Goal: Information Seeking & Learning: Learn about a topic

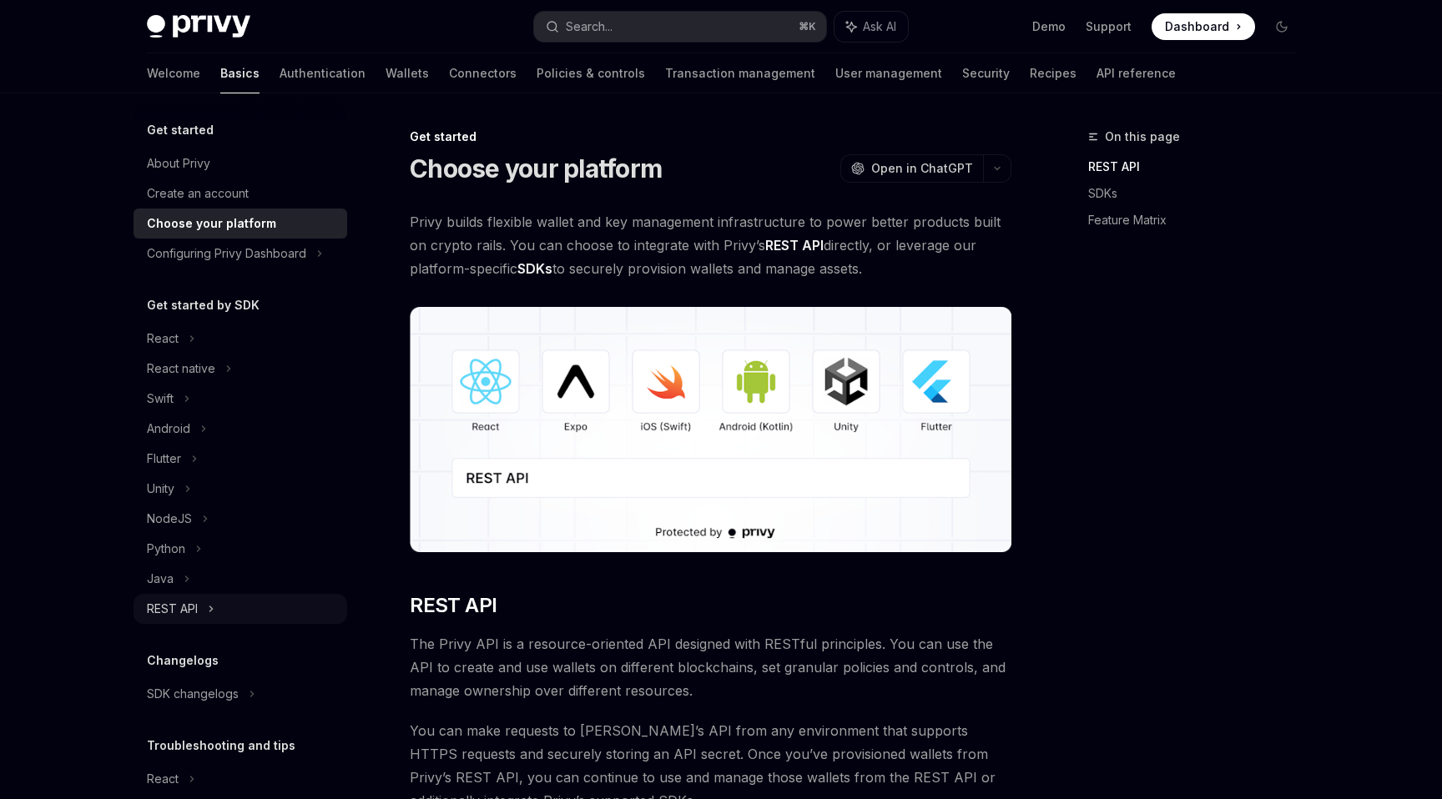
click at [194, 603] on div "REST API" at bounding box center [172, 609] width 51 height 20
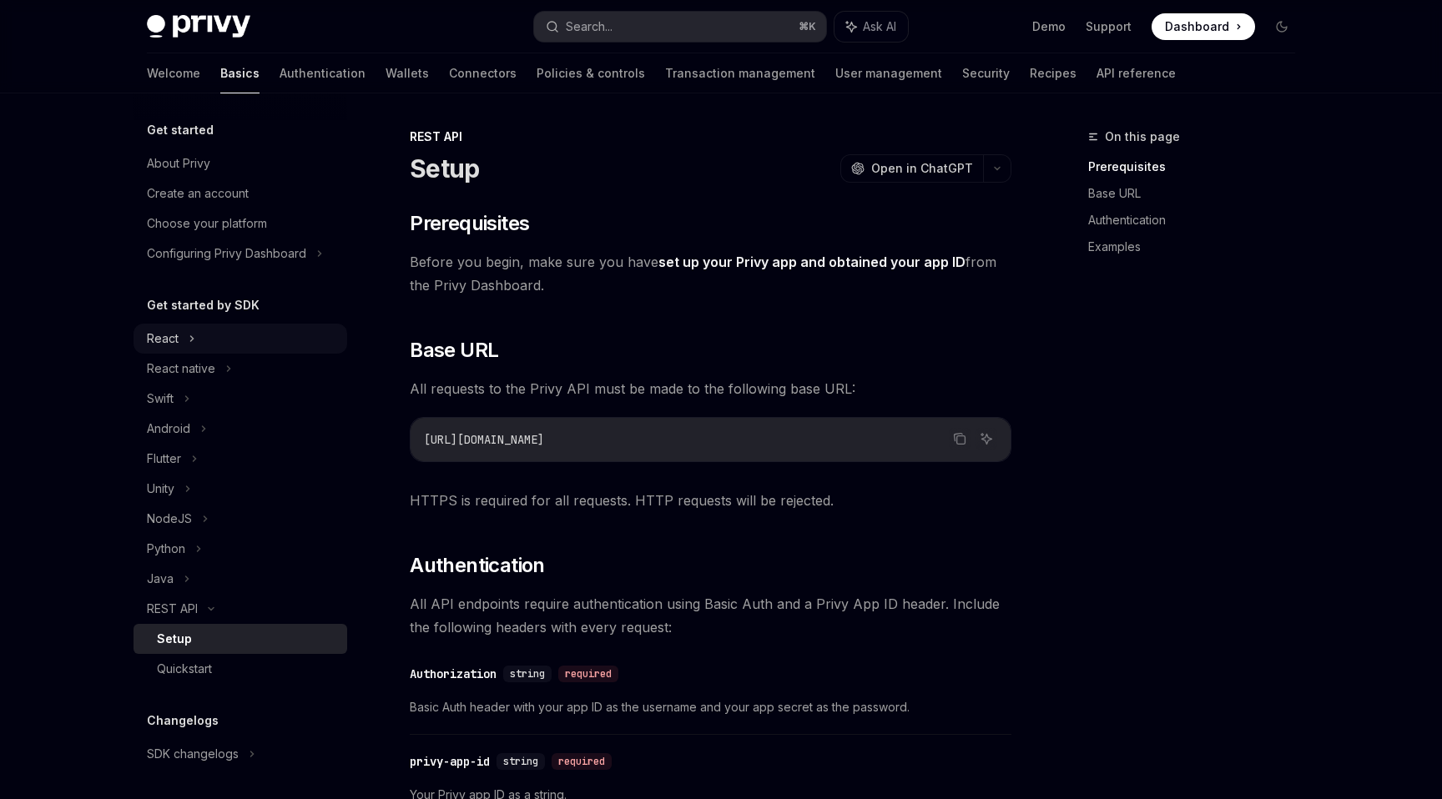
click at [214, 346] on div "React" at bounding box center [241, 339] width 214 height 30
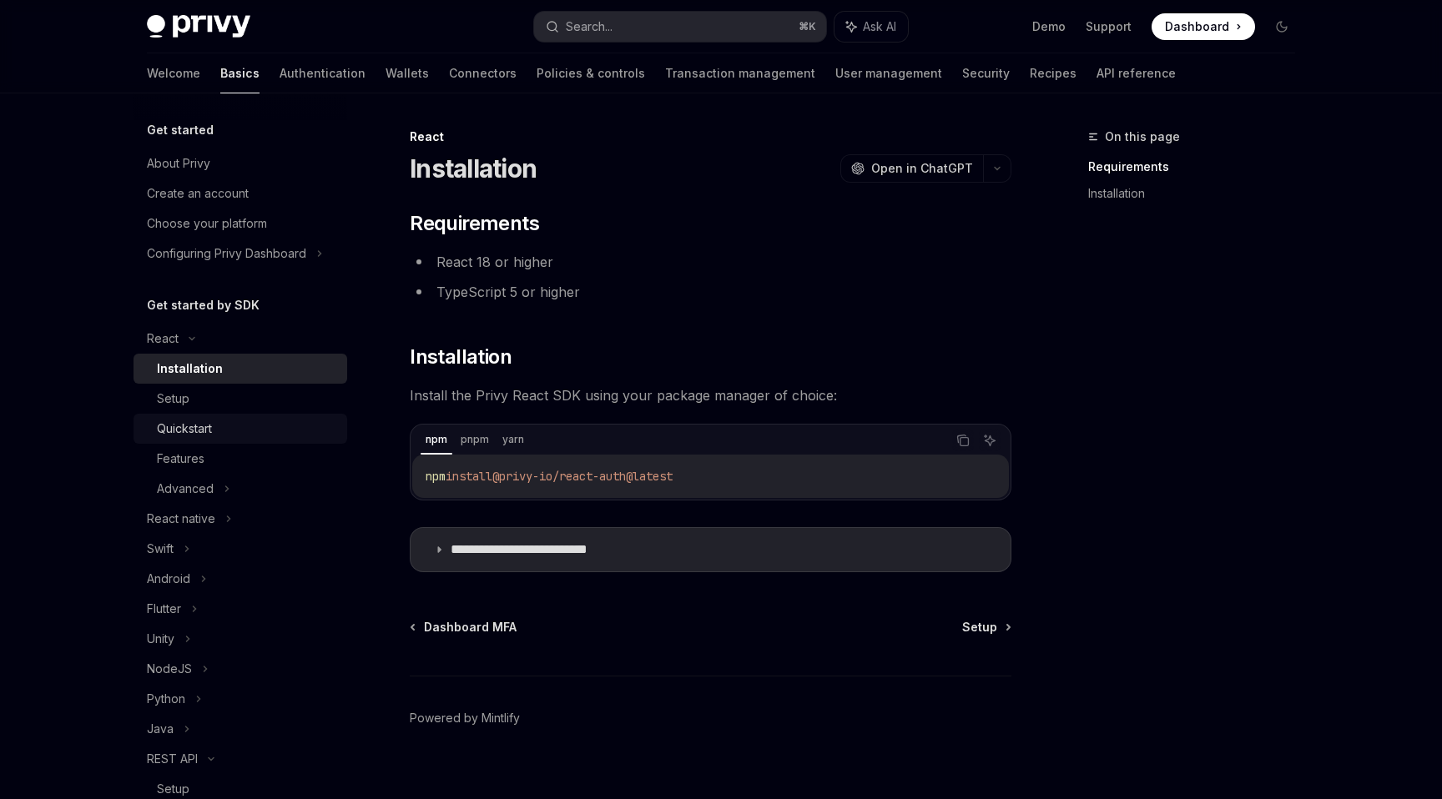
click at [195, 430] on div "Quickstart" at bounding box center [184, 429] width 55 height 20
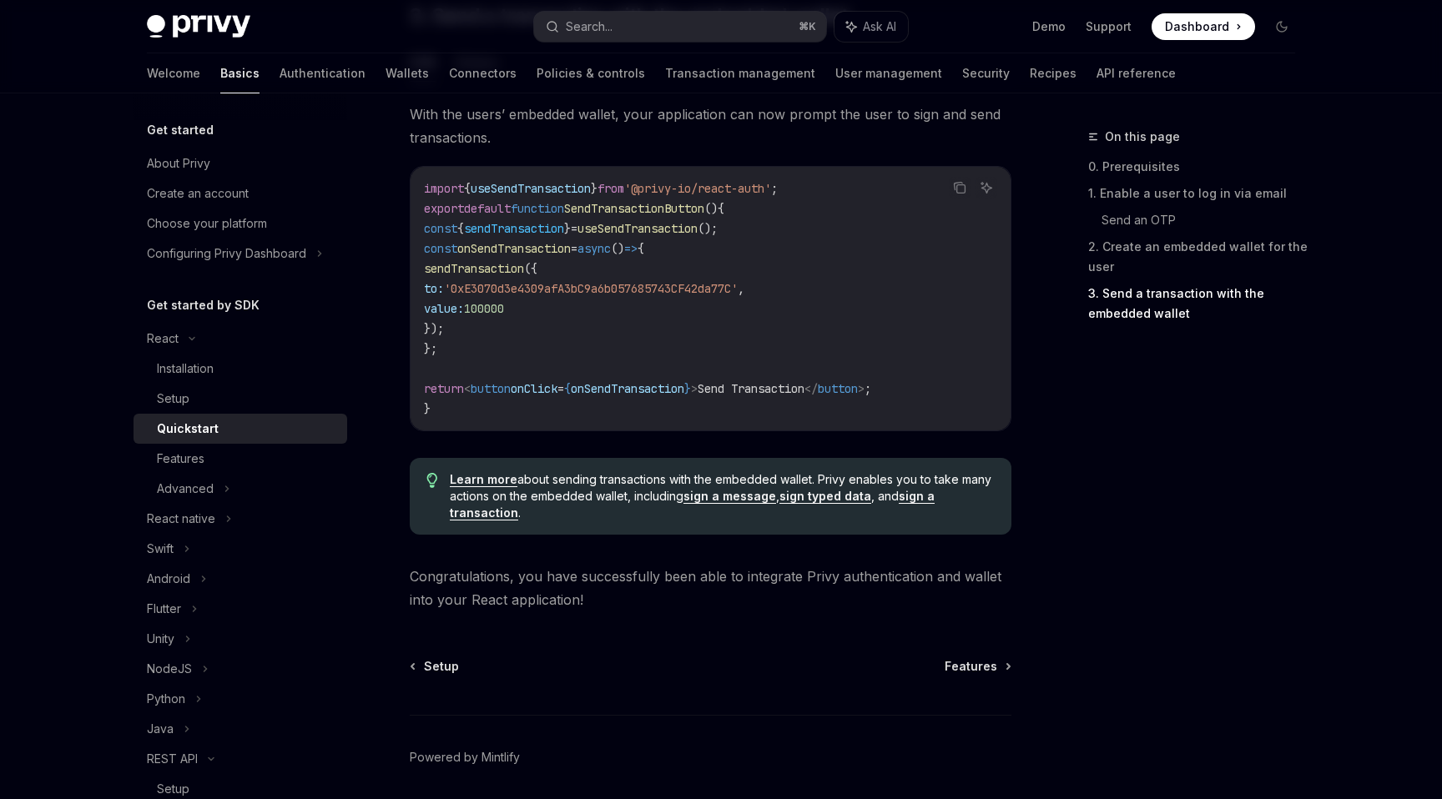
scroll to position [1553, 0]
click at [234, 491] on div "Advanced" at bounding box center [241, 489] width 214 height 30
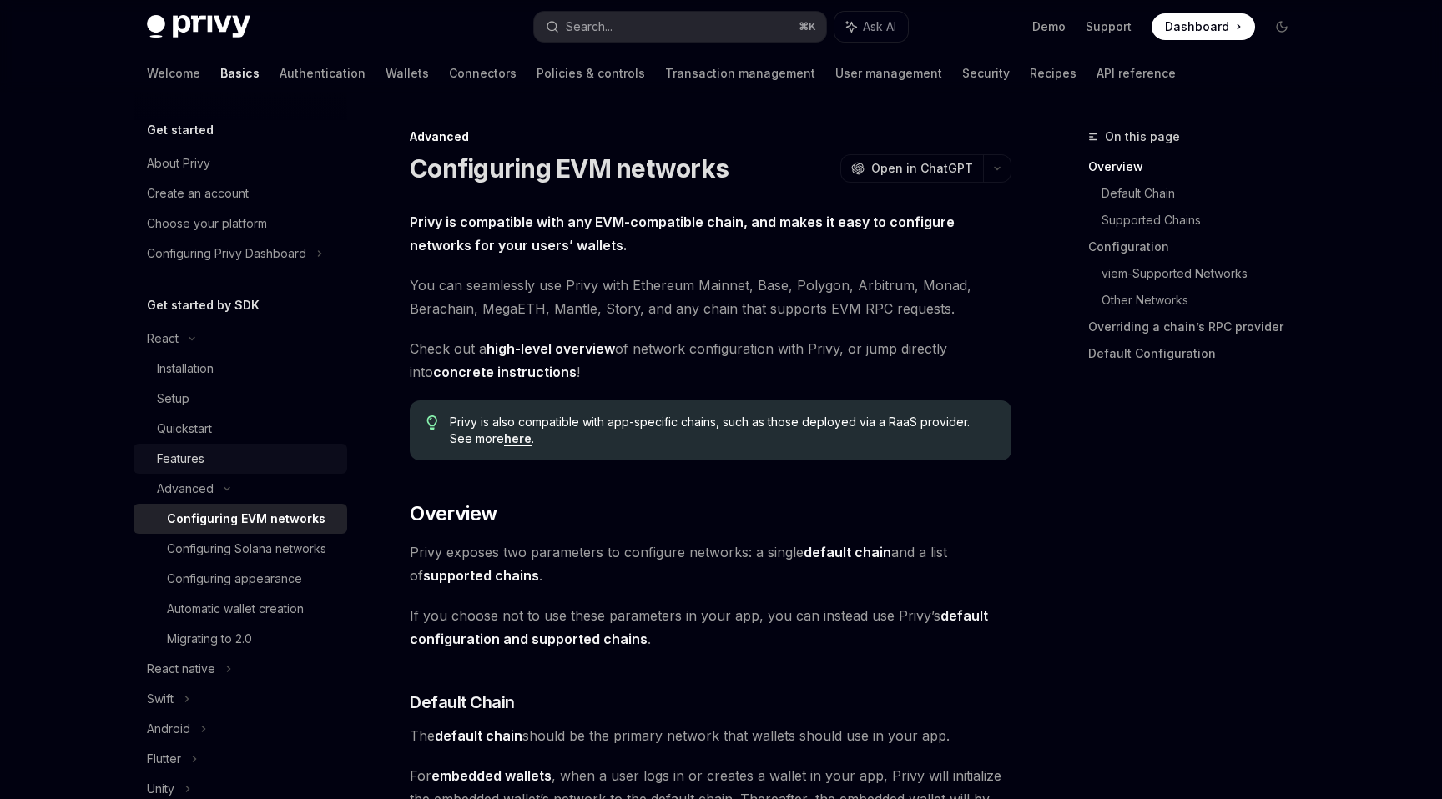
click at [216, 464] on div "Features" at bounding box center [247, 459] width 180 height 20
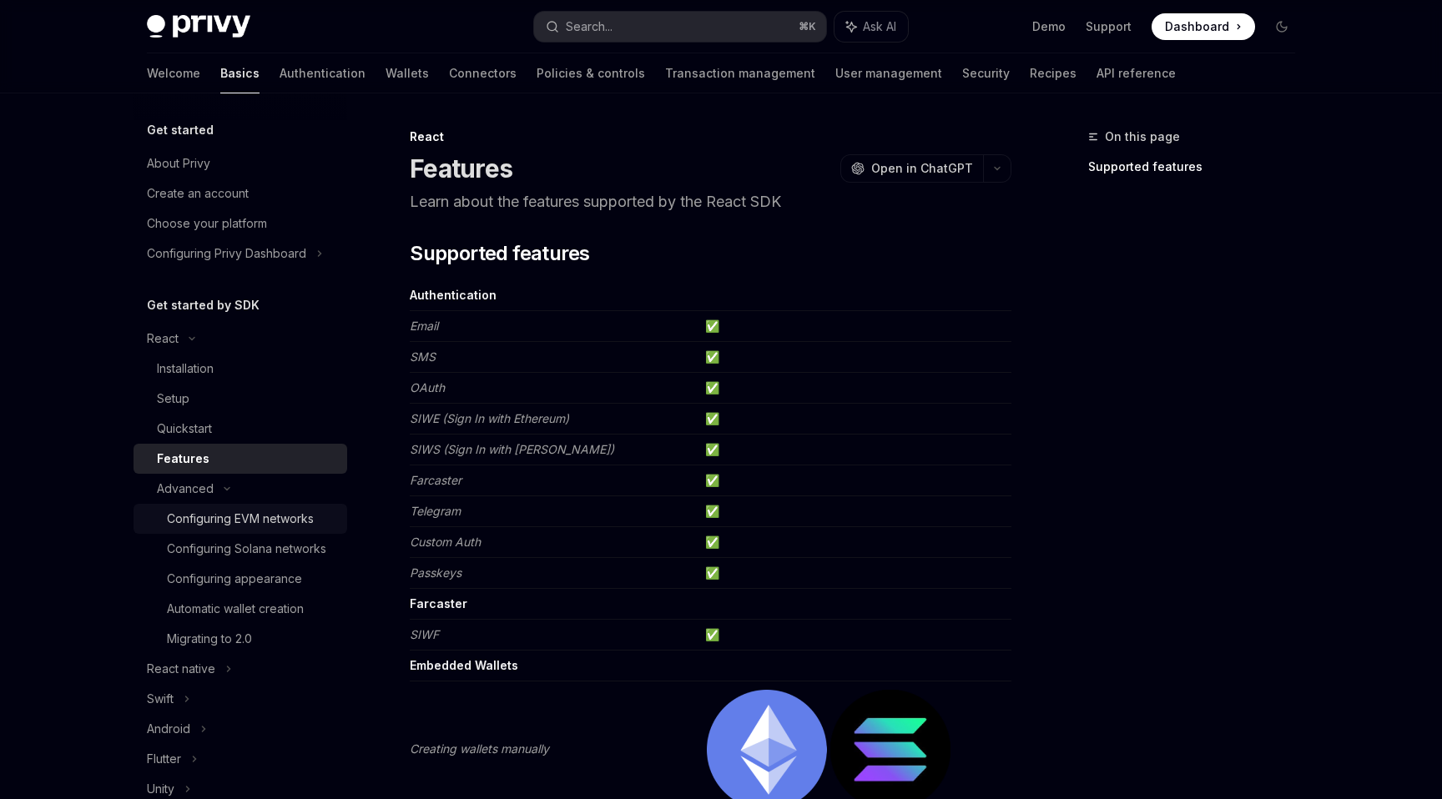
click at [221, 520] on div "Configuring EVM networks" at bounding box center [240, 519] width 147 height 20
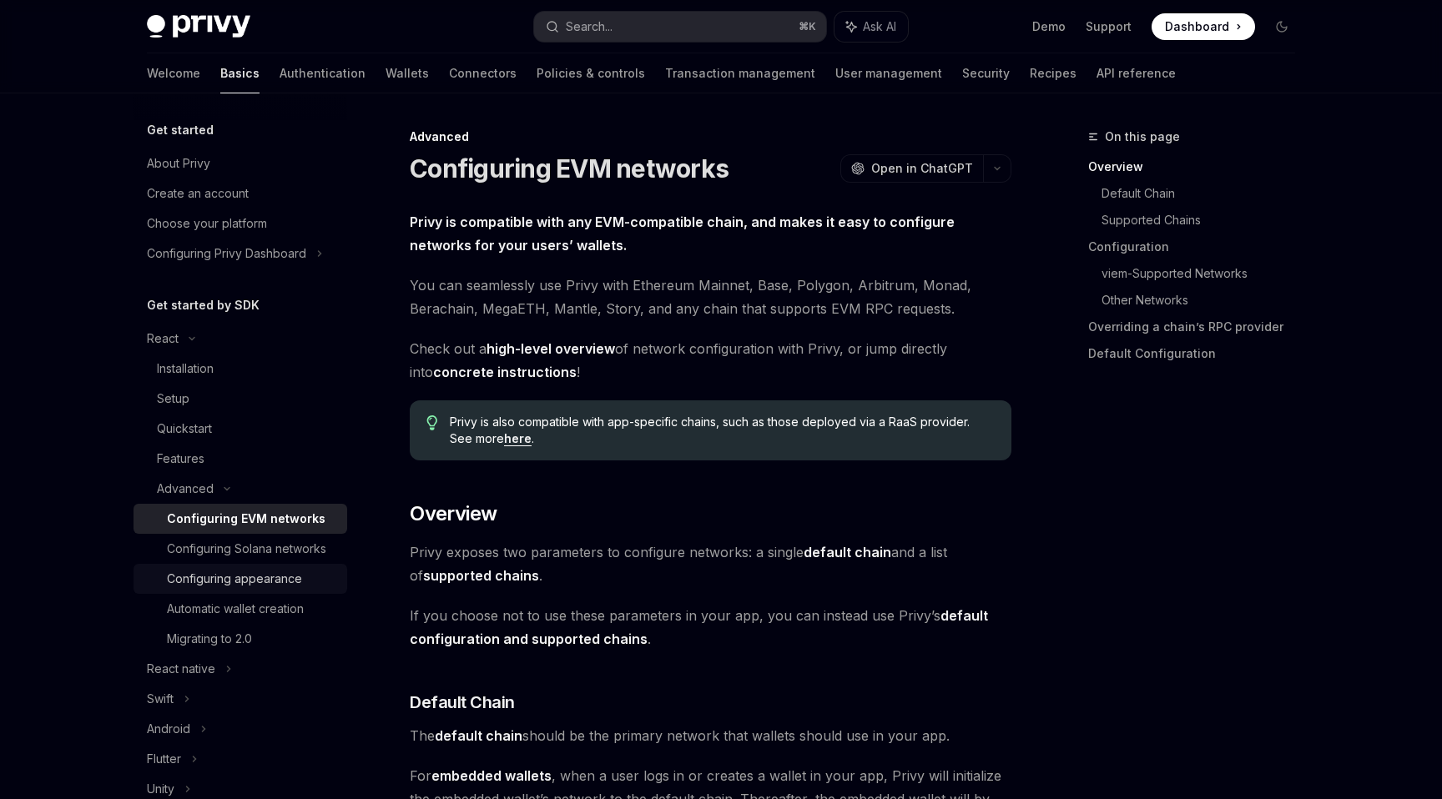
click at [254, 582] on div "Configuring appearance" at bounding box center [234, 579] width 135 height 20
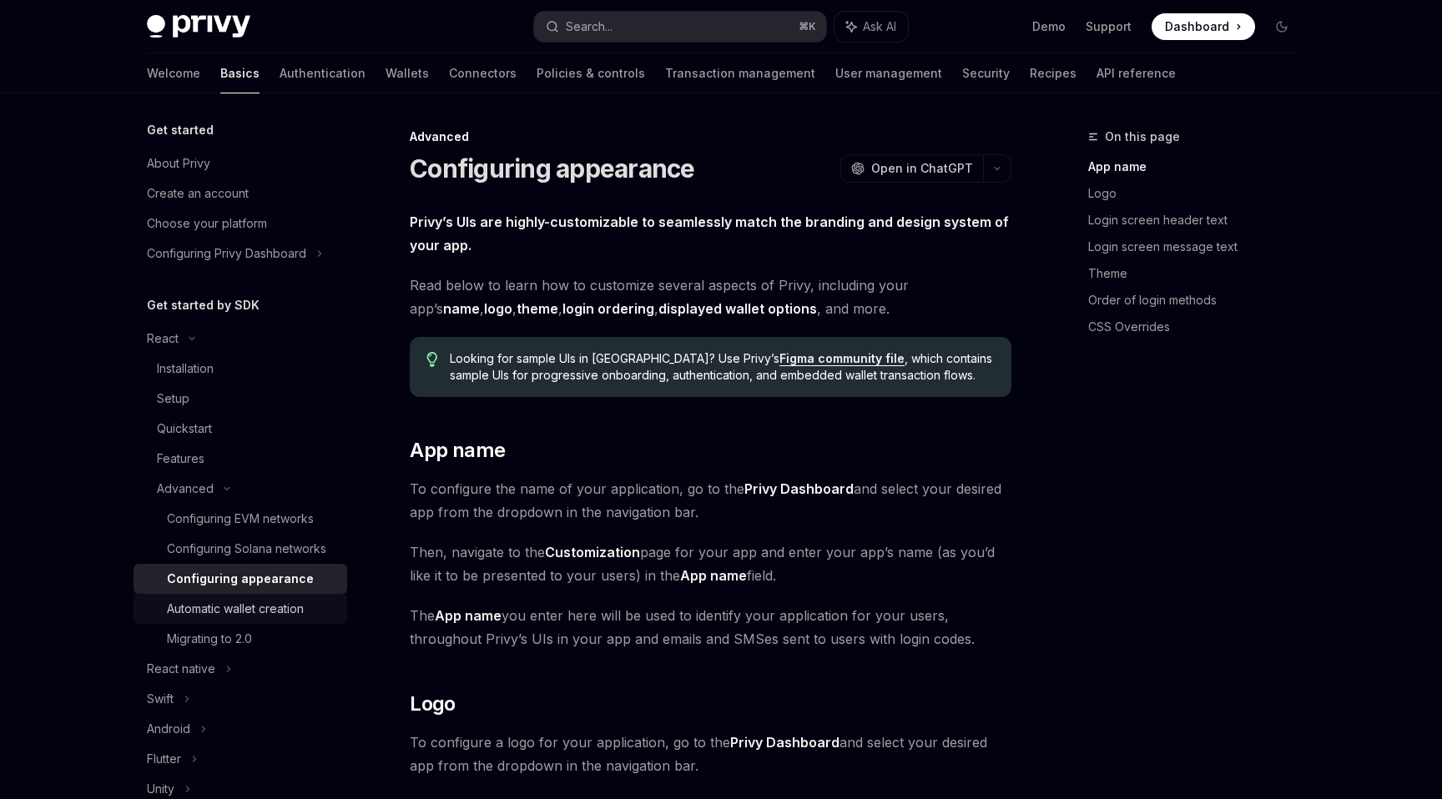
click at [250, 615] on div "Automatic wallet creation" at bounding box center [235, 609] width 137 height 20
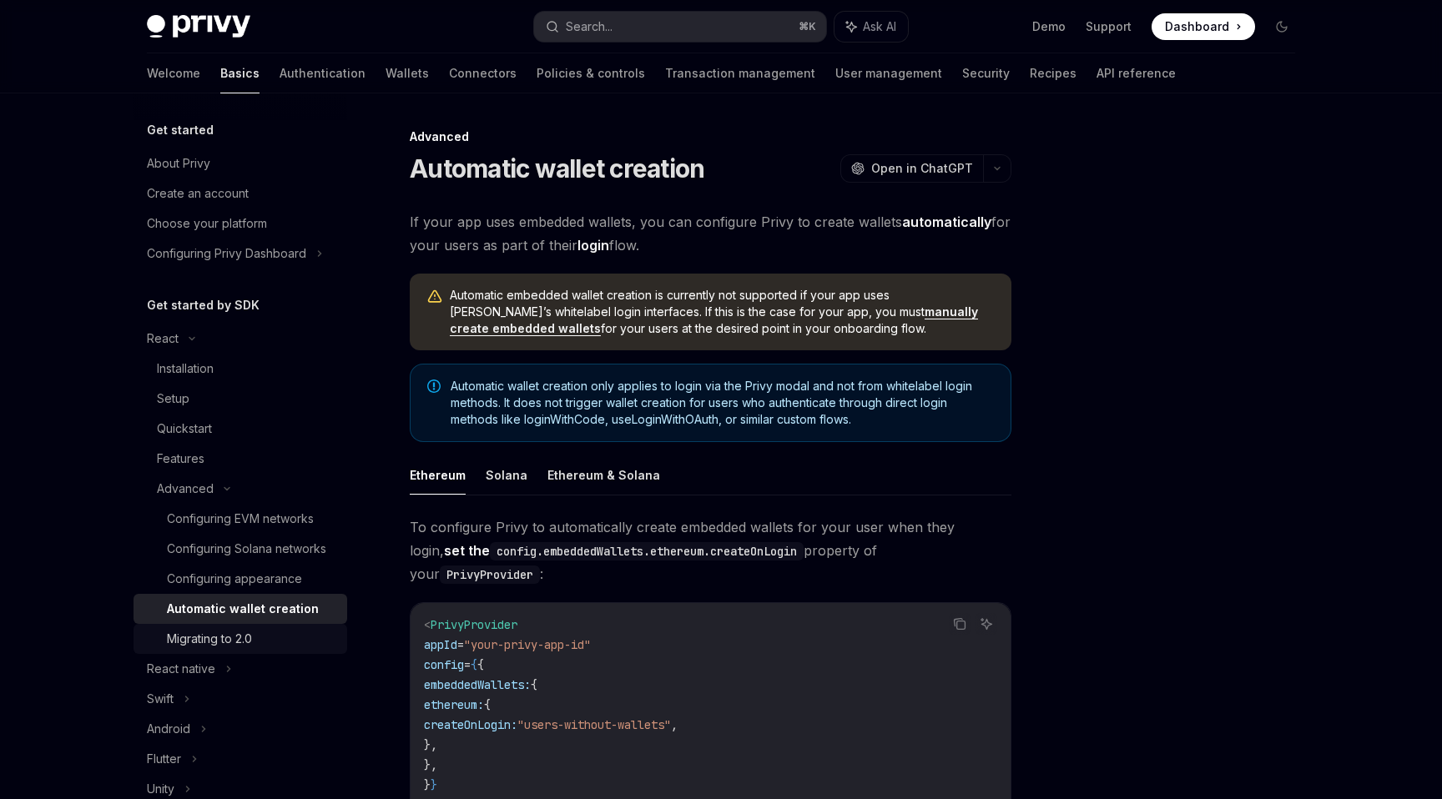
click at [279, 643] on div "Migrating to 2.0" at bounding box center [252, 639] width 170 height 20
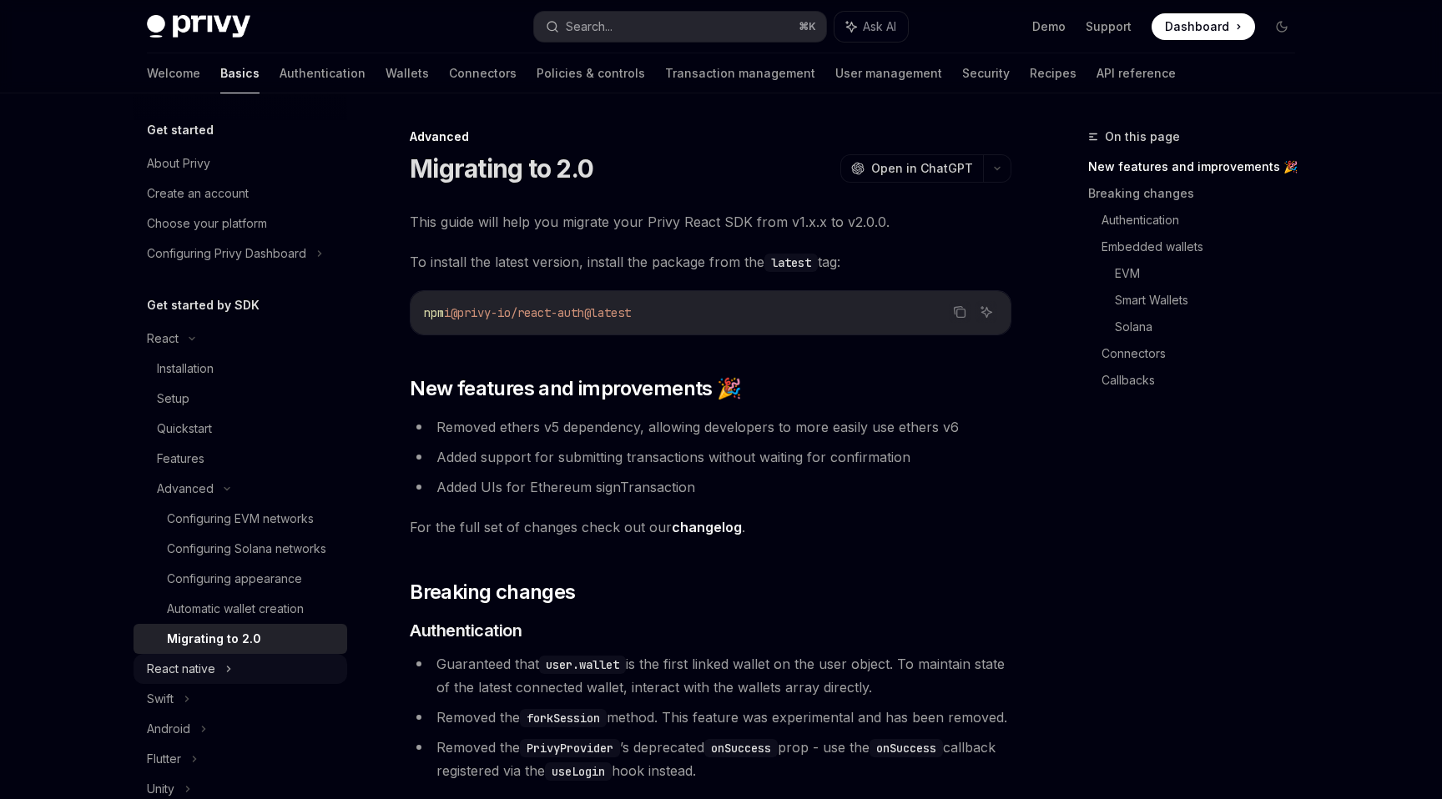
click at [255, 665] on div "React native" at bounding box center [241, 669] width 214 height 30
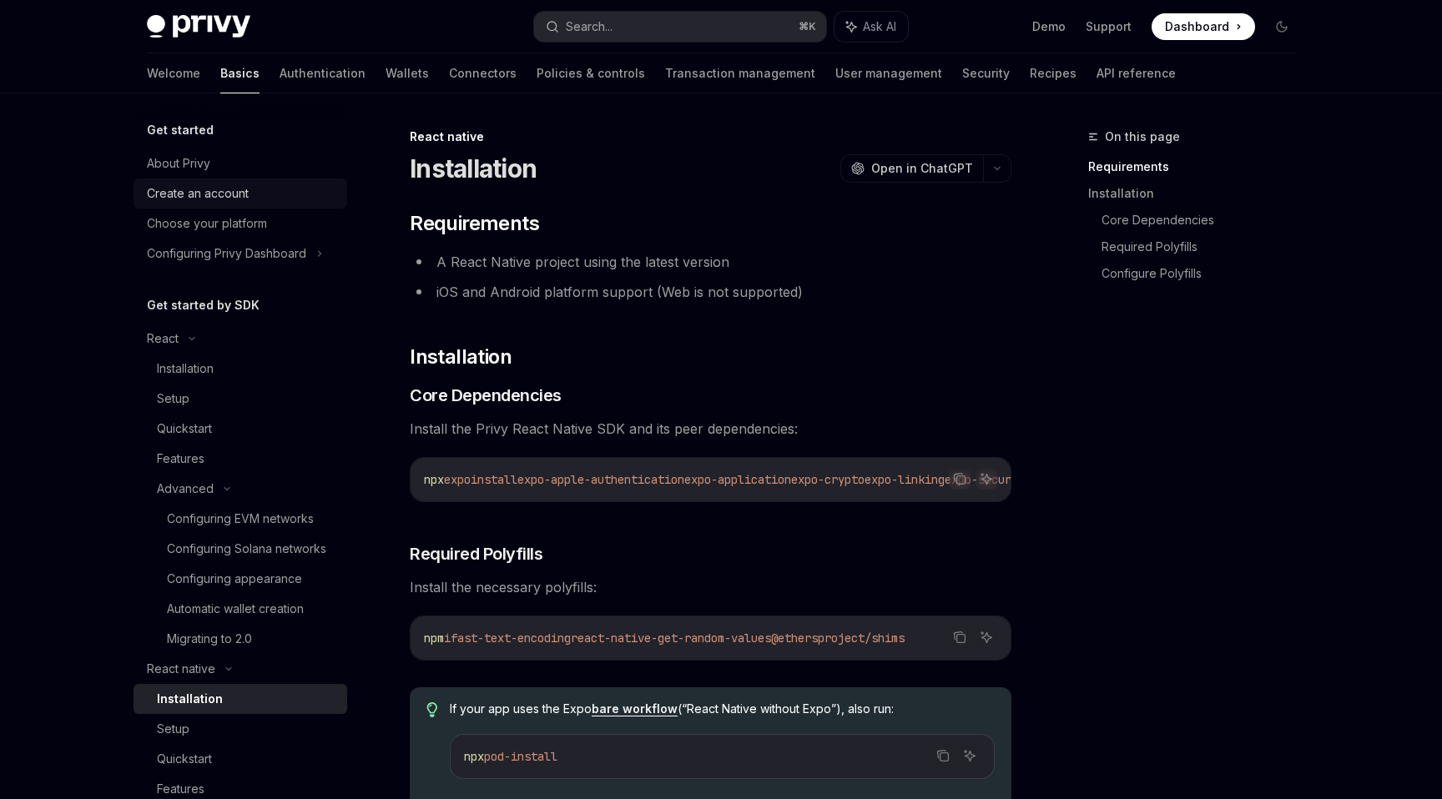
click at [216, 194] on div "Create an account" at bounding box center [198, 194] width 102 height 20
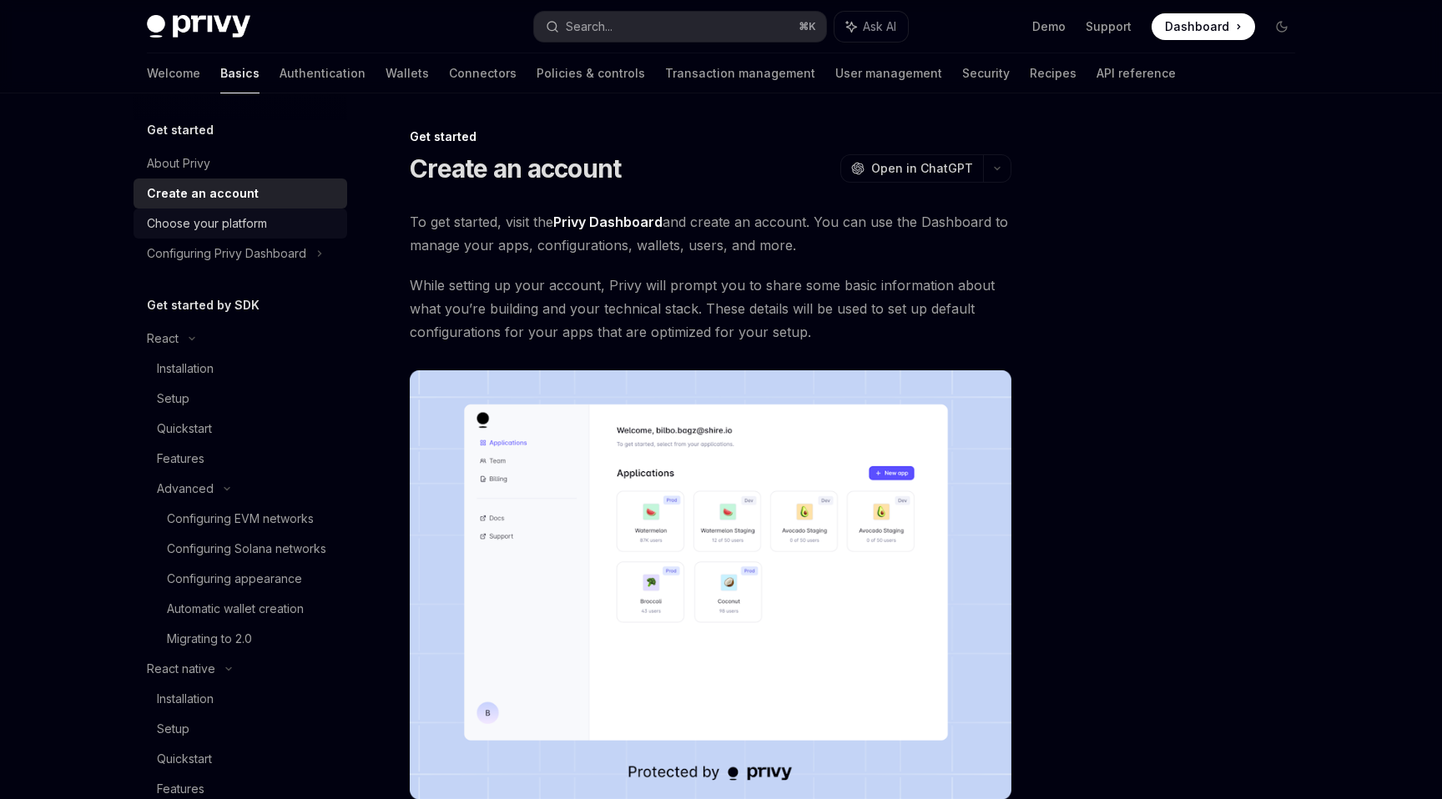
click at [179, 232] on div "Choose your platform" at bounding box center [207, 224] width 120 height 20
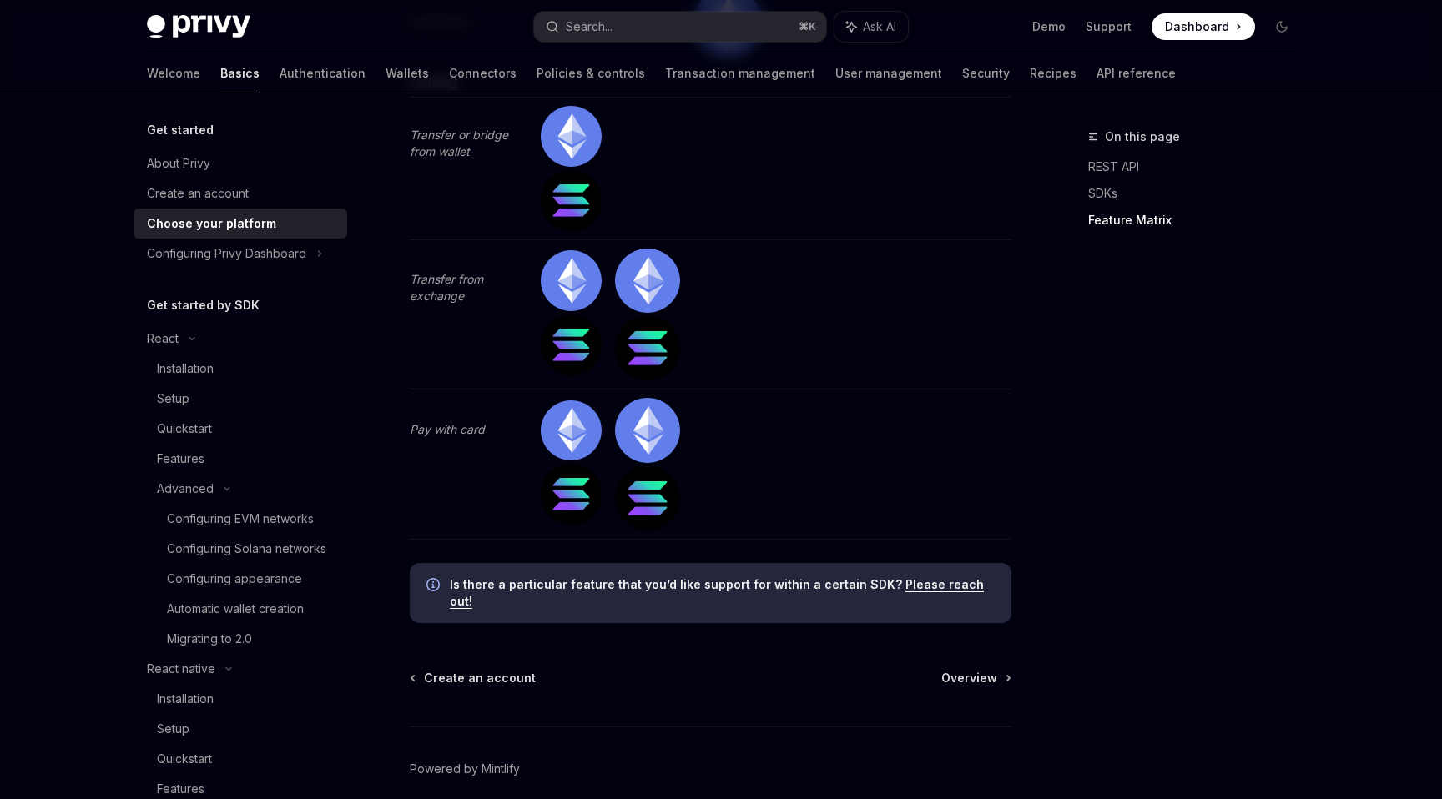
scroll to position [5404, 0]
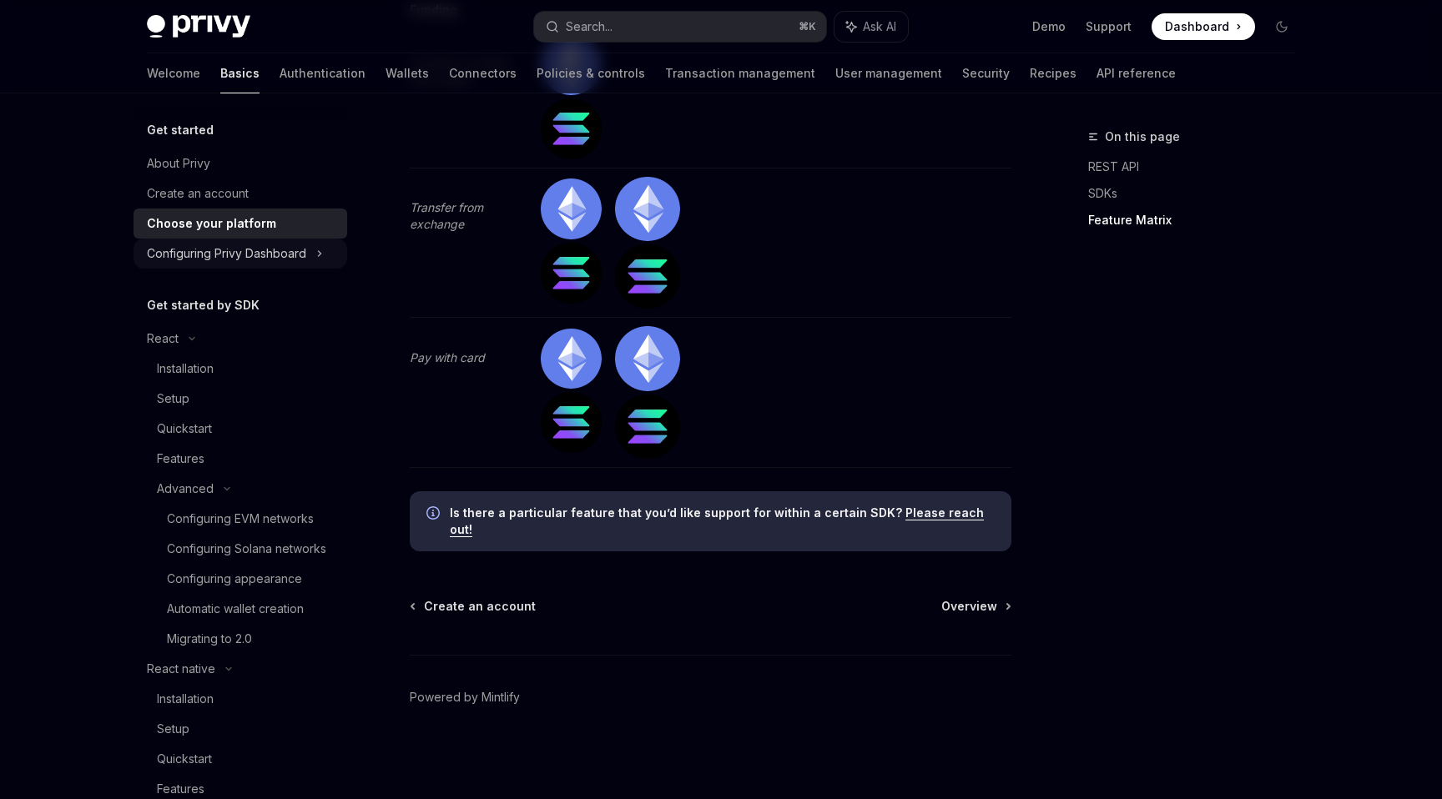
click at [265, 253] on div "Configuring Privy Dashboard" at bounding box center [226, 254] width 159 height 20
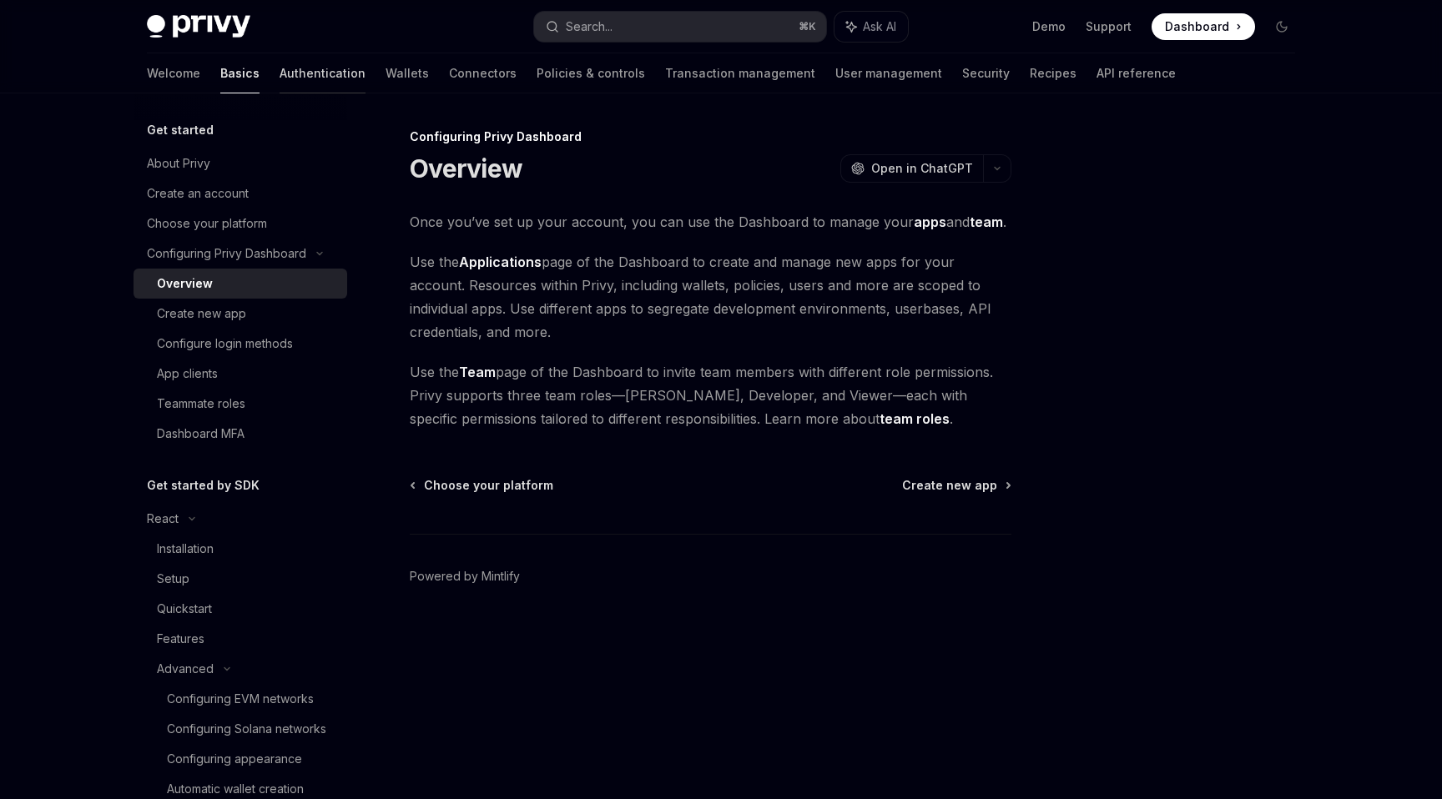
click at [280, 70] on link "Authentication" at bounding box center [323, 73] width 86 height 40
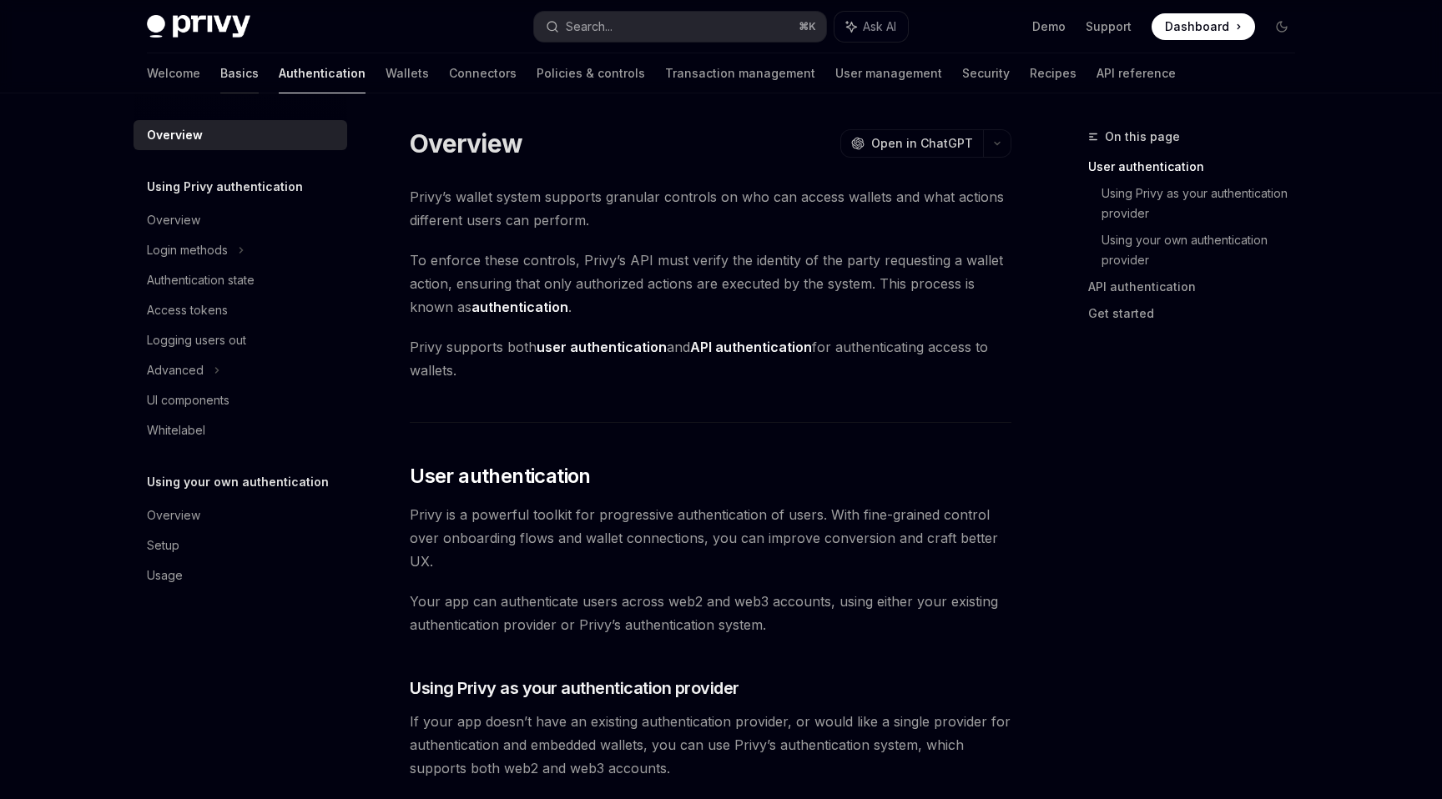
click at [220, 68] on link "Basics" at bounding box center [239, 73] width 38 height 40
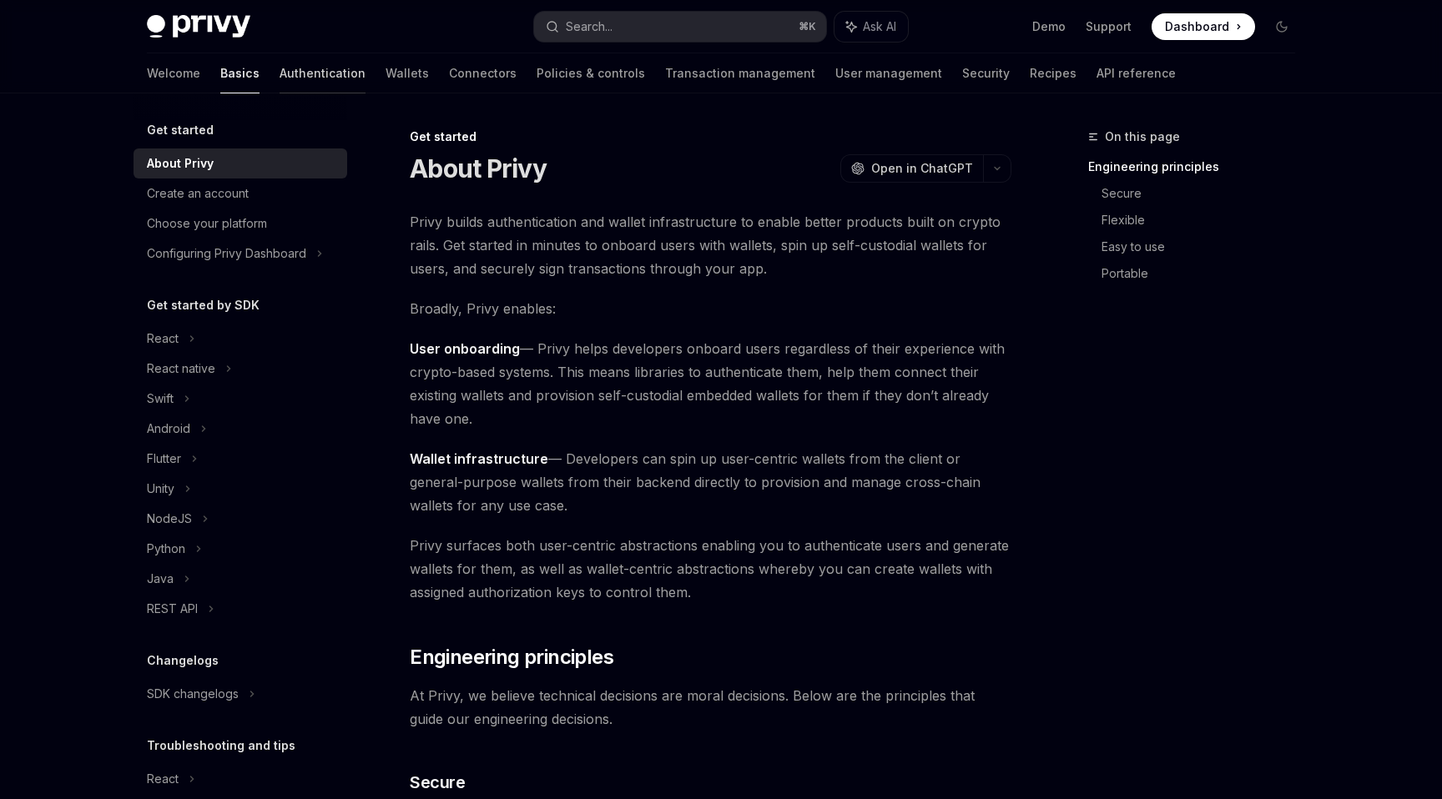
click at [280, 68] on link "Authentication" at bounding box center [323, 73] width 86 height 40
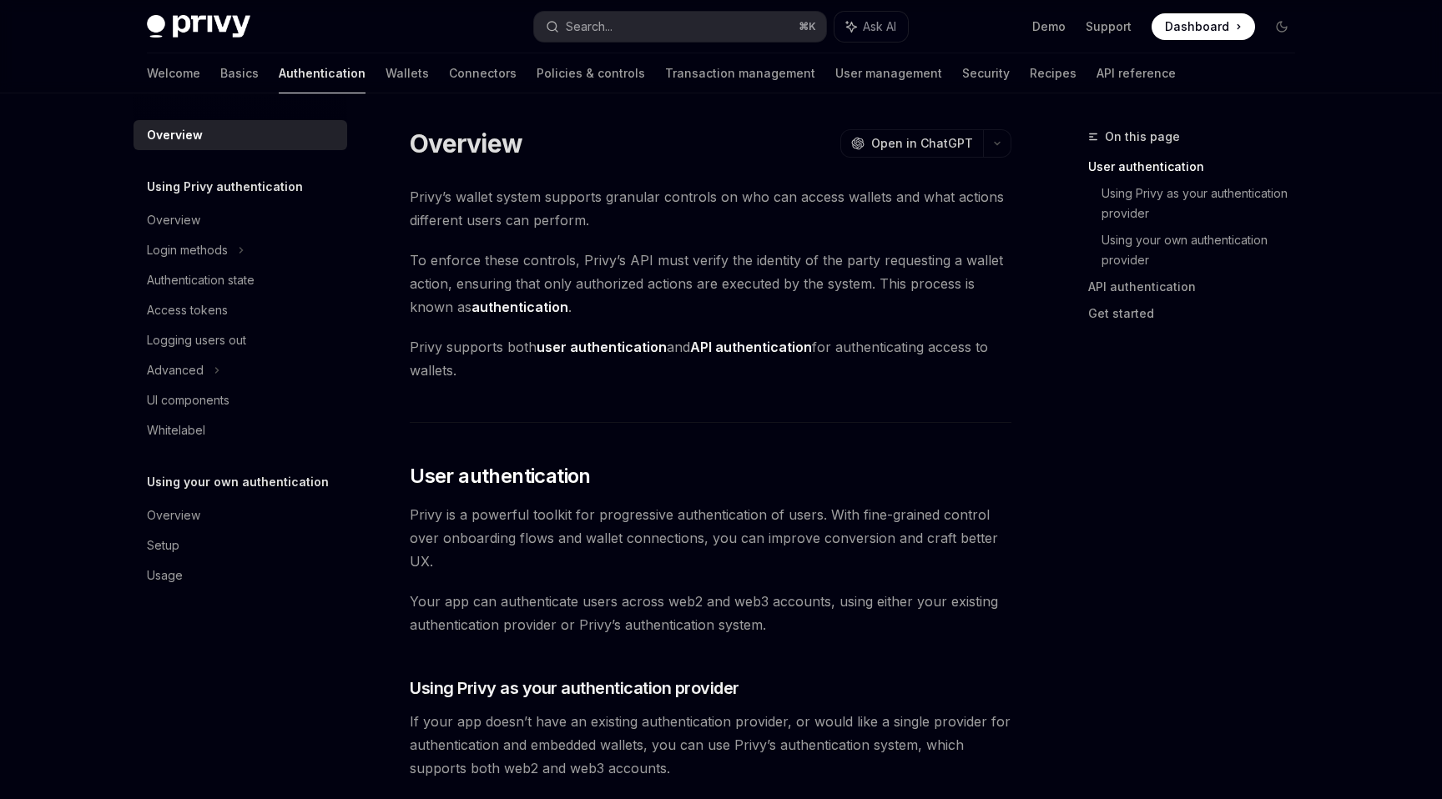
click at [386, 71] on link "Wallets" at bounding box center [407, 73] width 43 height 40
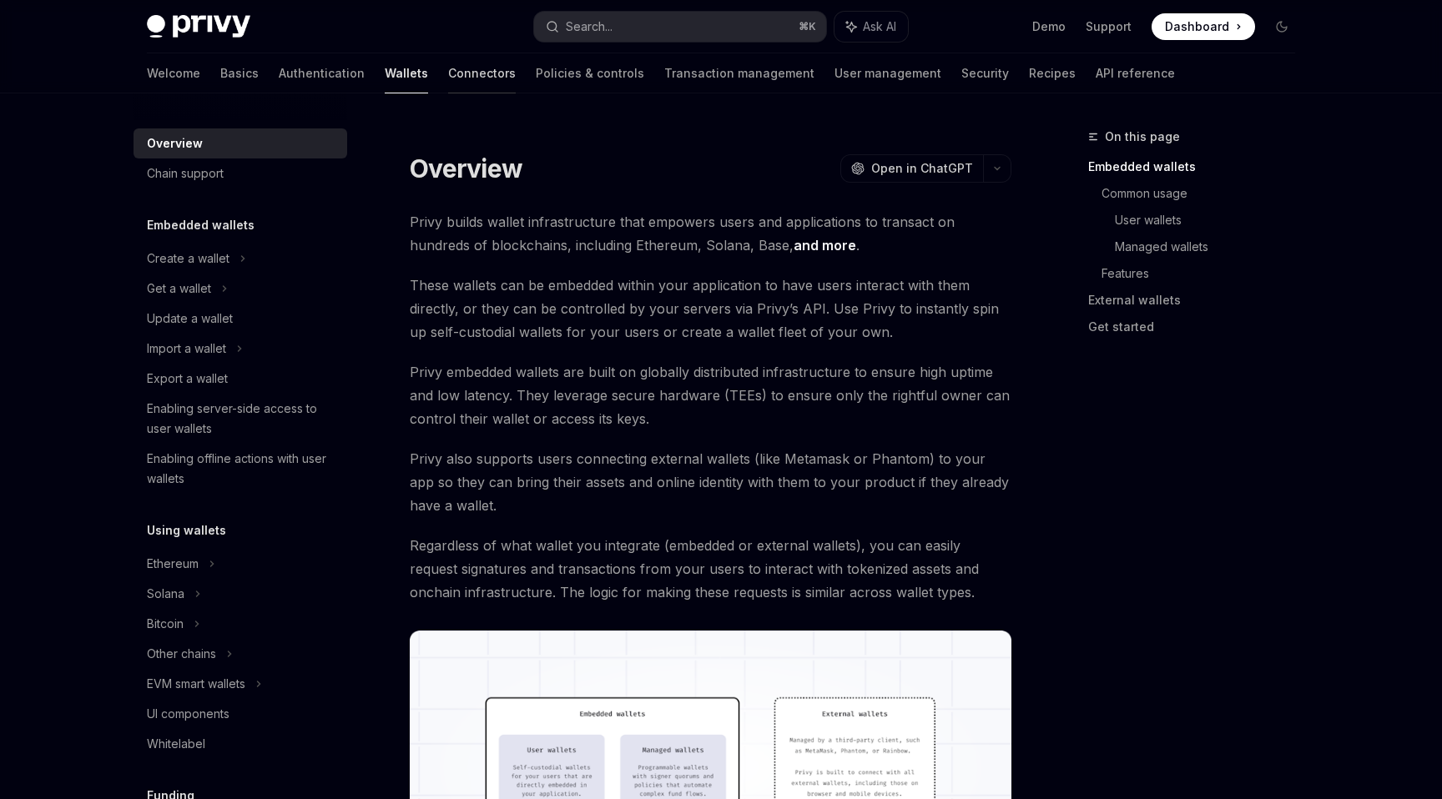
click at [448, 78] on link "Connectors" at bounding box center [482, 73] width 68 height 40
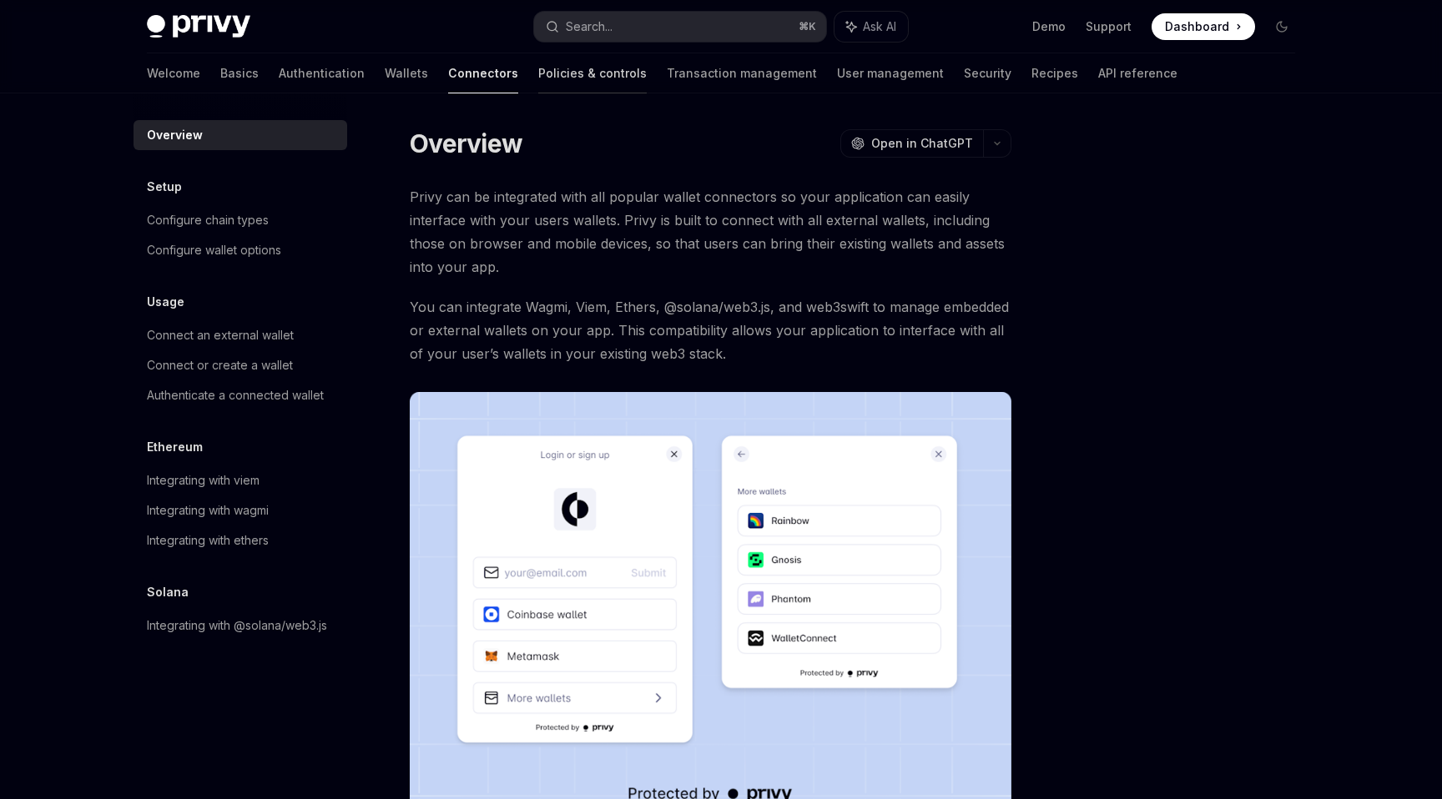
click at [538, 79] on link "Policies & controls" at bounding box center [592, 73] width 108 height 40
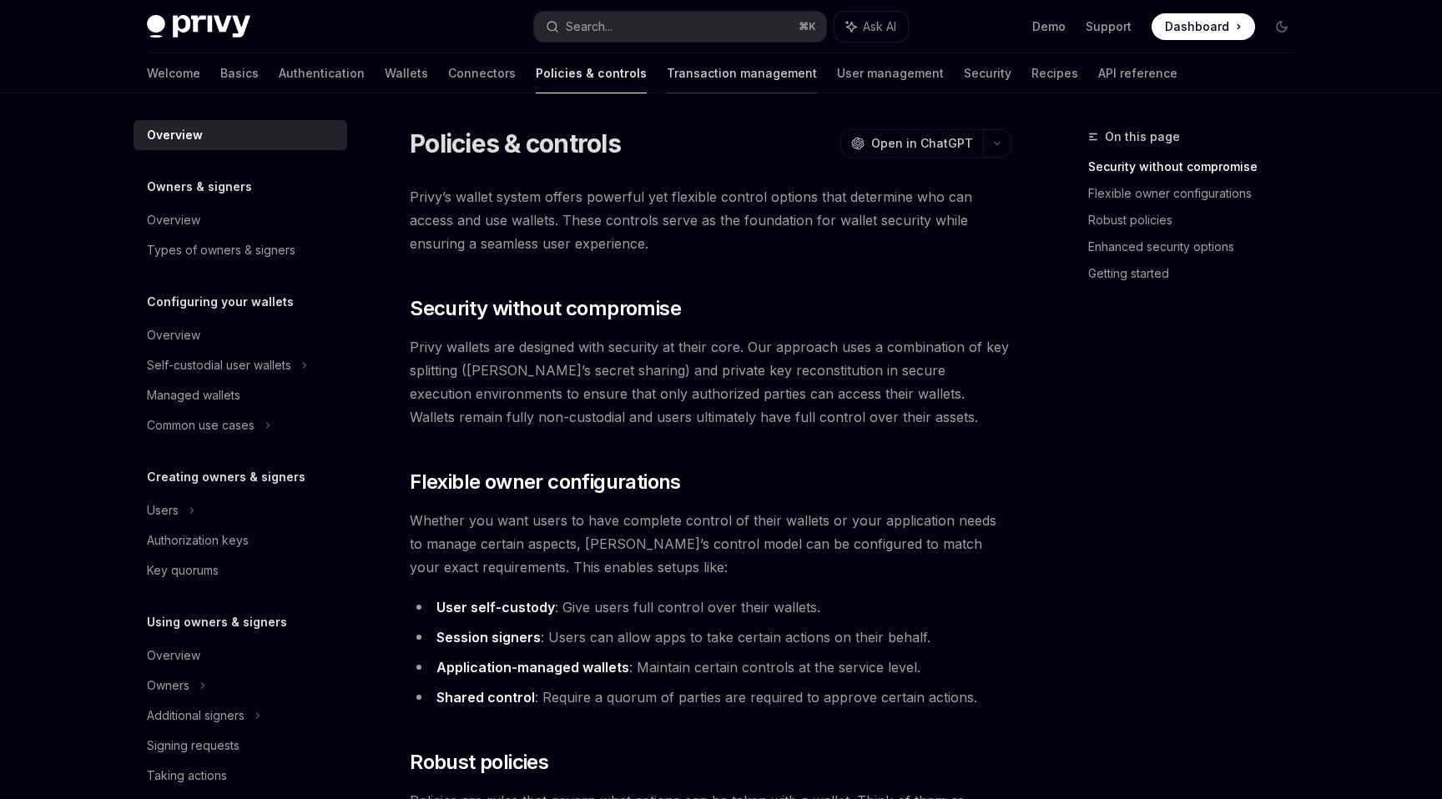
click at [667, 78] on link "Transaction management" at bounding box center [742, 73] width 150 height 40
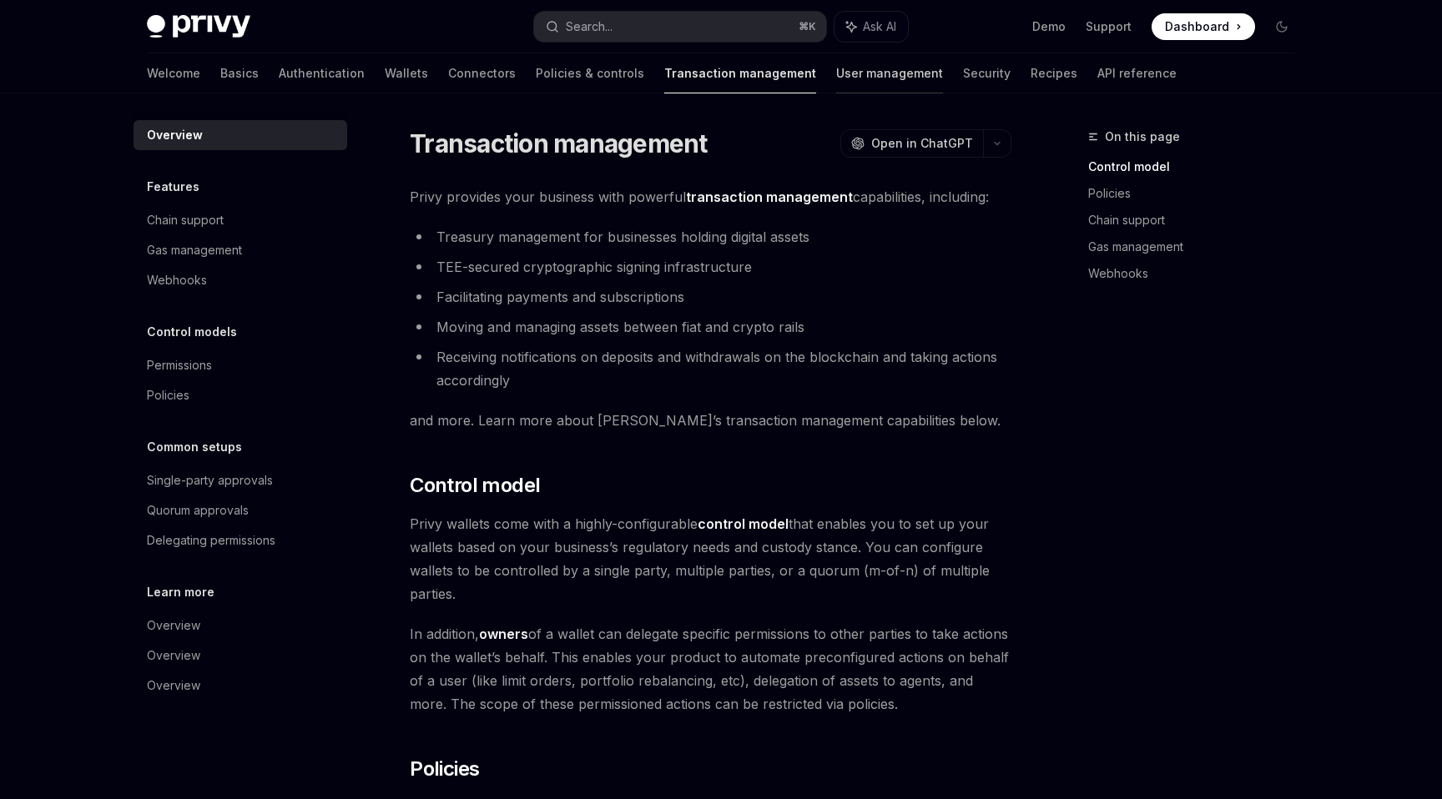
click at [836, 83] on link "User management" at bounding box center [889, 73] width 107 height 40
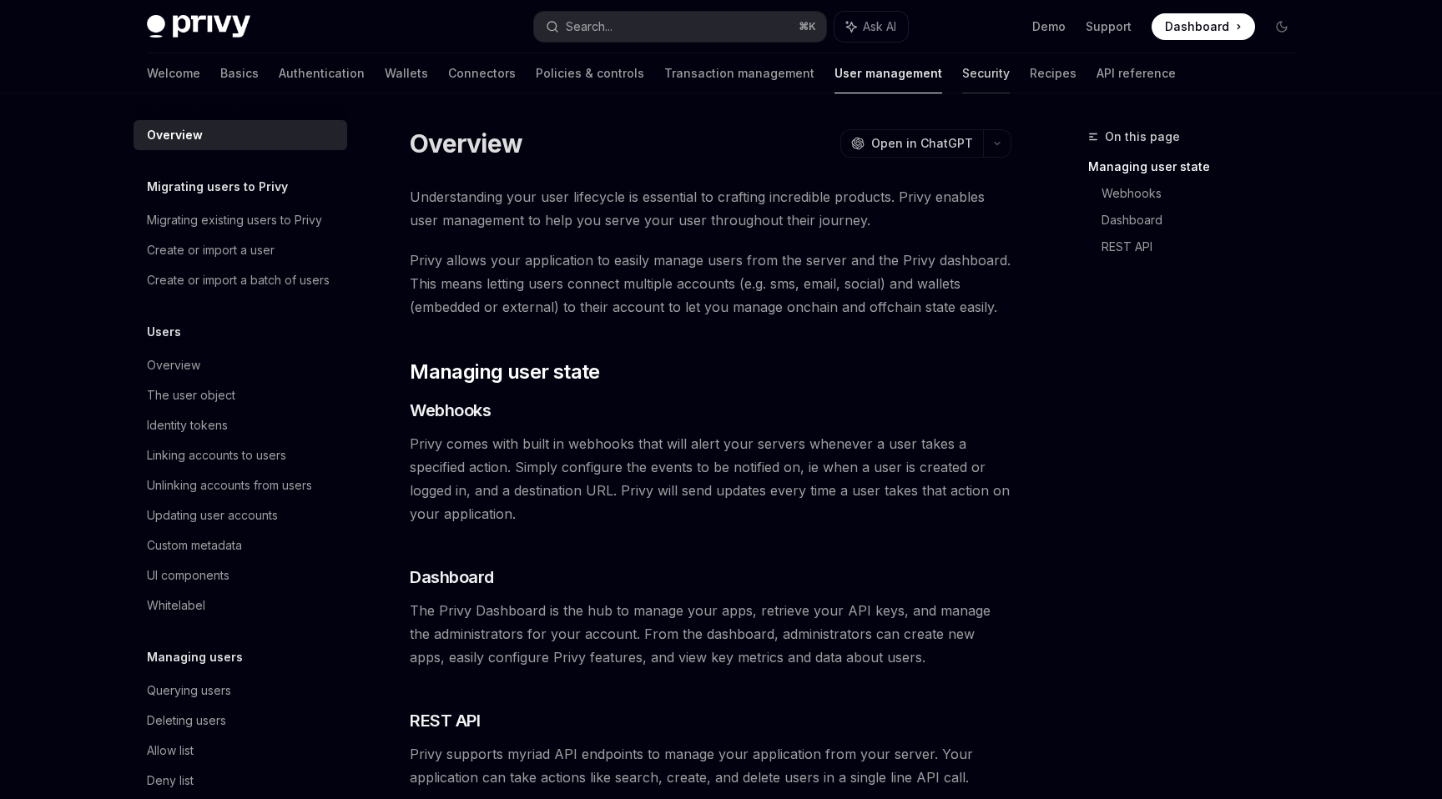
click at [962, 77] on link "Security" at bounding box center [986, 73] width 48 height 40
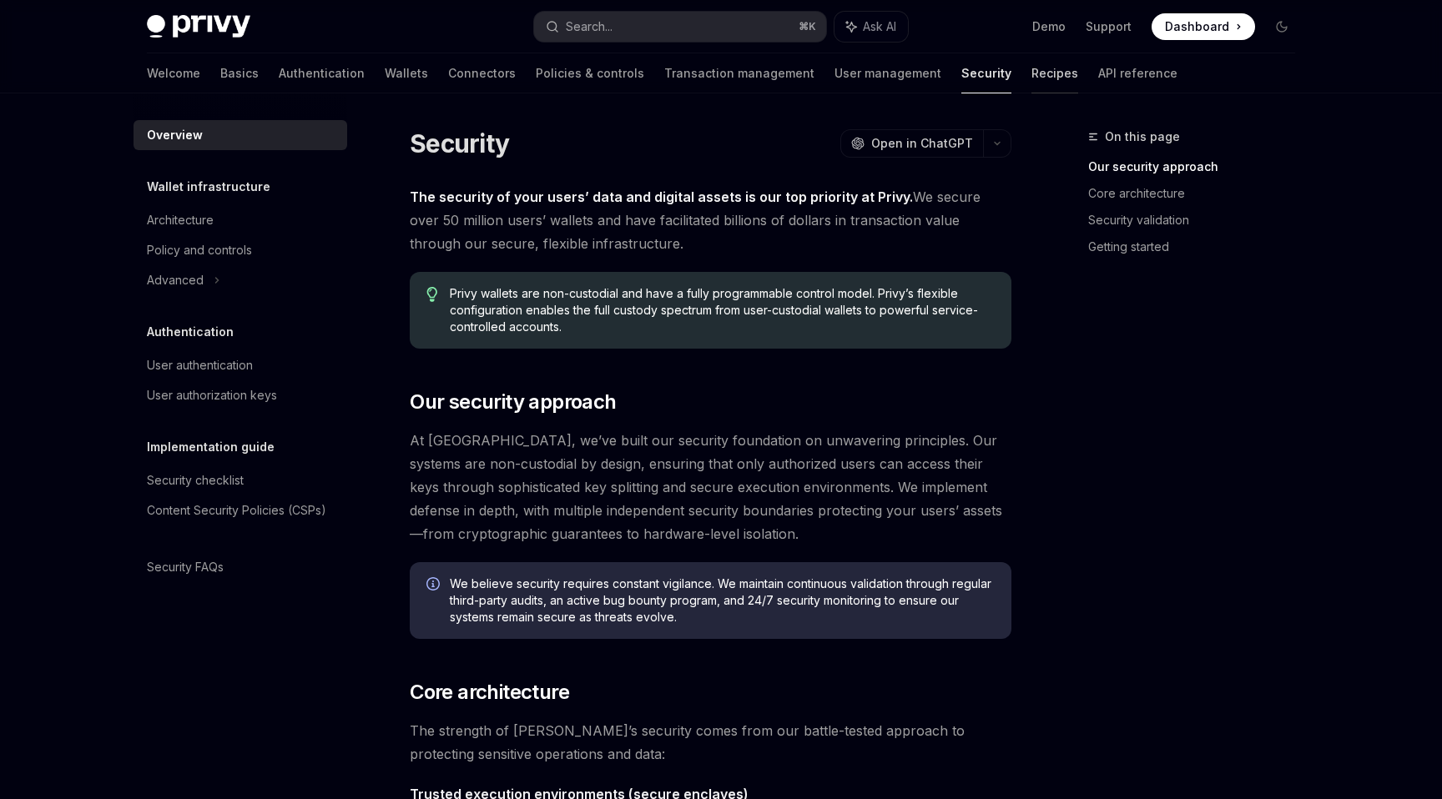
click at [1031, 75] on link "Recipes" at bounding box center [1054, 73] width 47 height 40
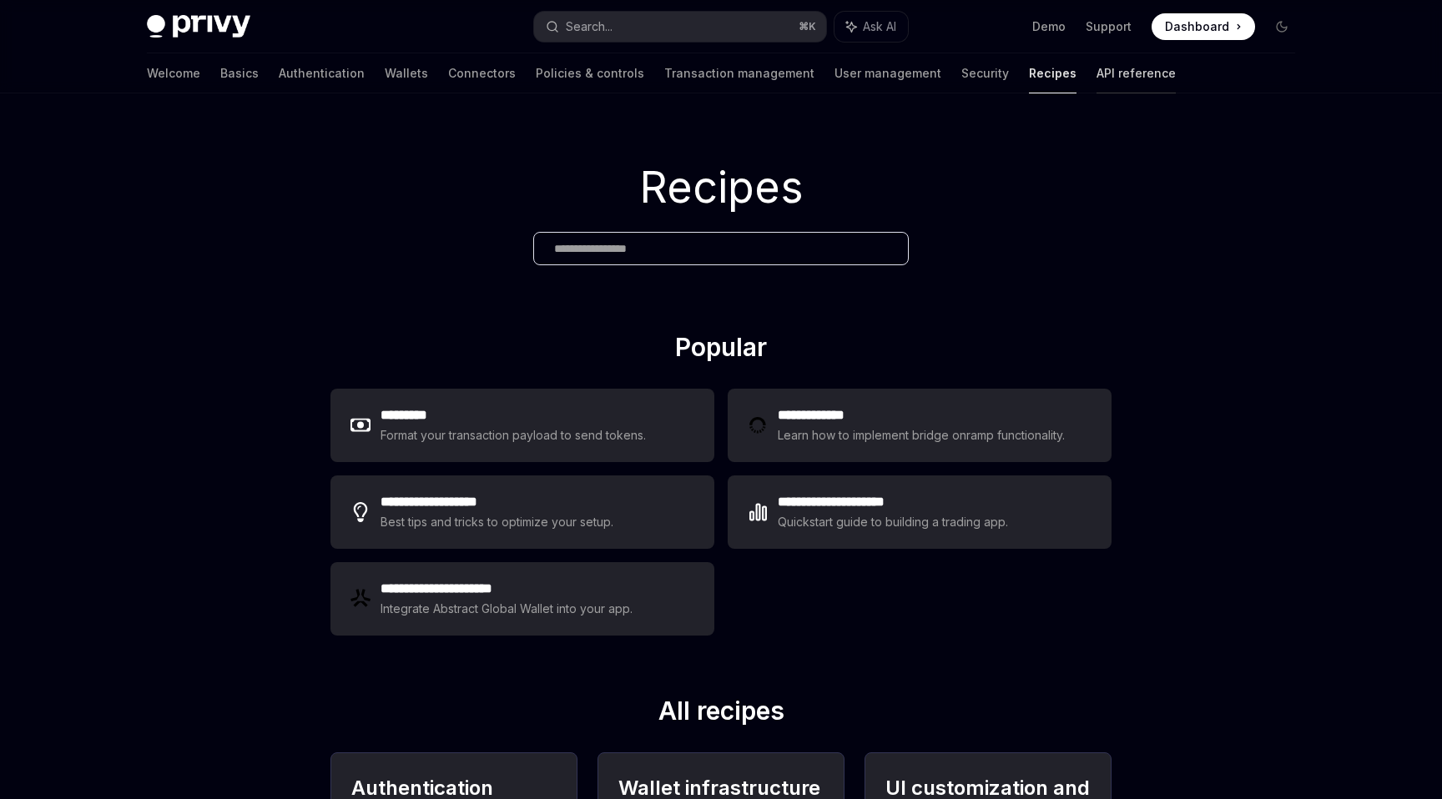
click at [1097, 84] on link "API reference" at bounding box center [1136, 73] width 79 height 40
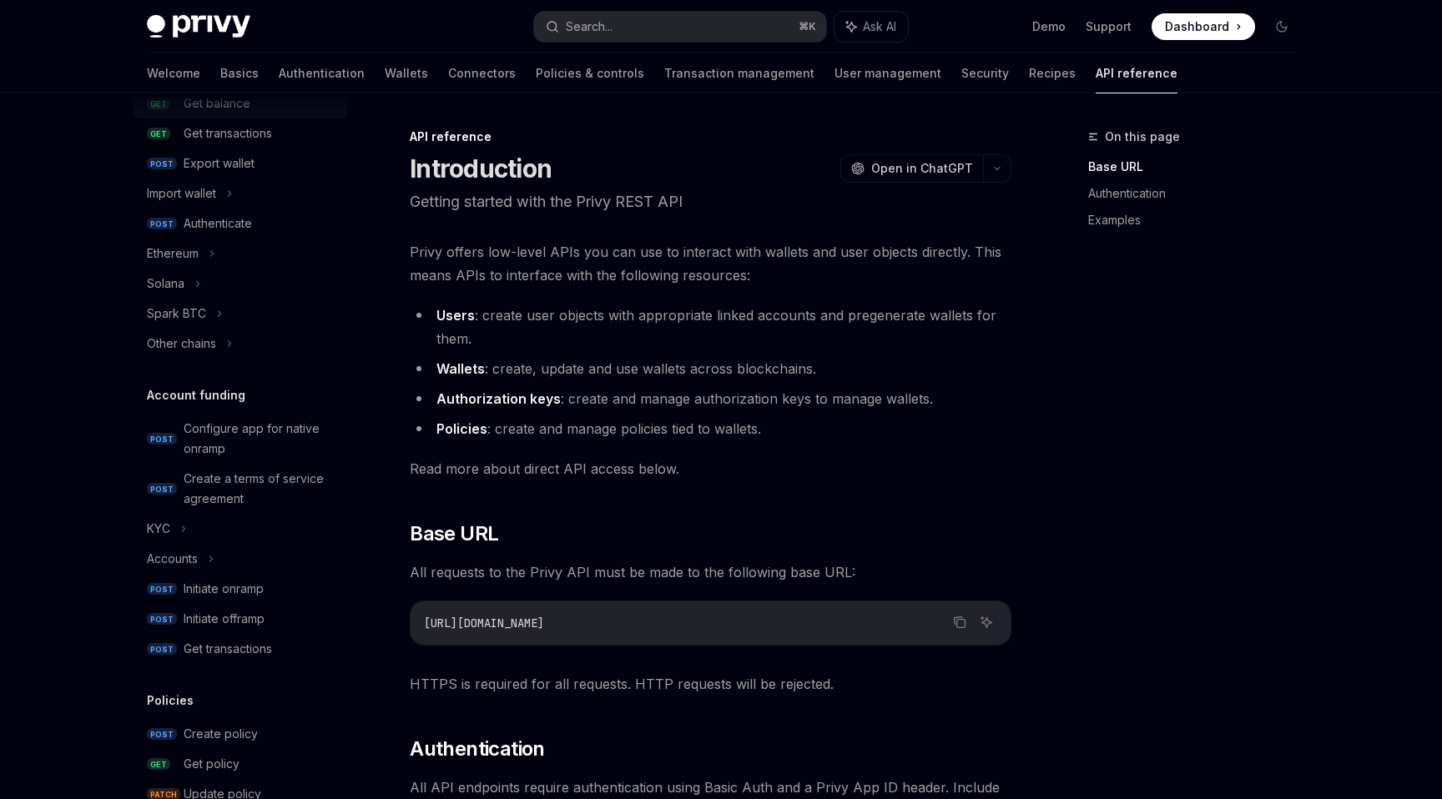
scroll to position [341, 0]
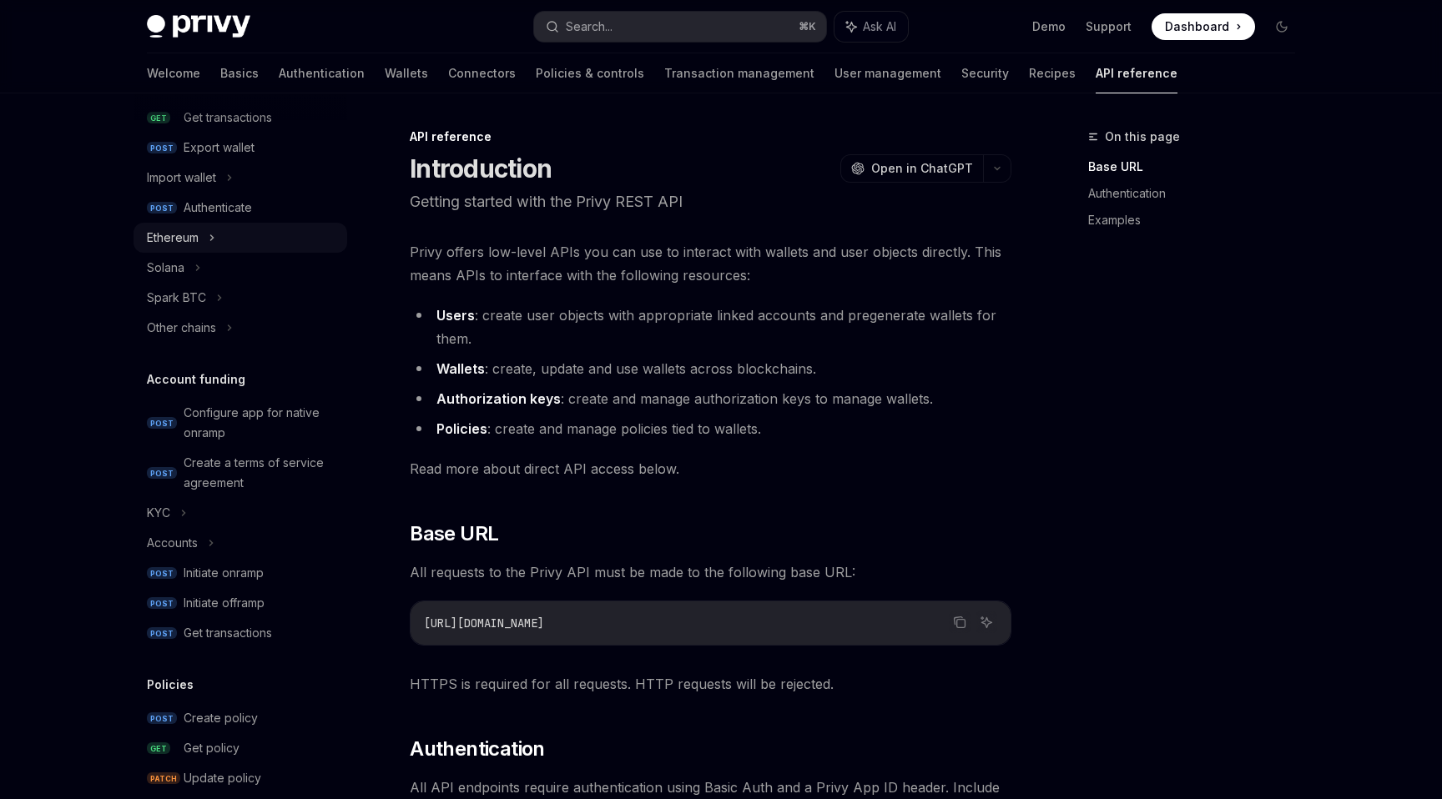
click at [209, 239] on icon at bounding box center [212, 238] width 7 height 20
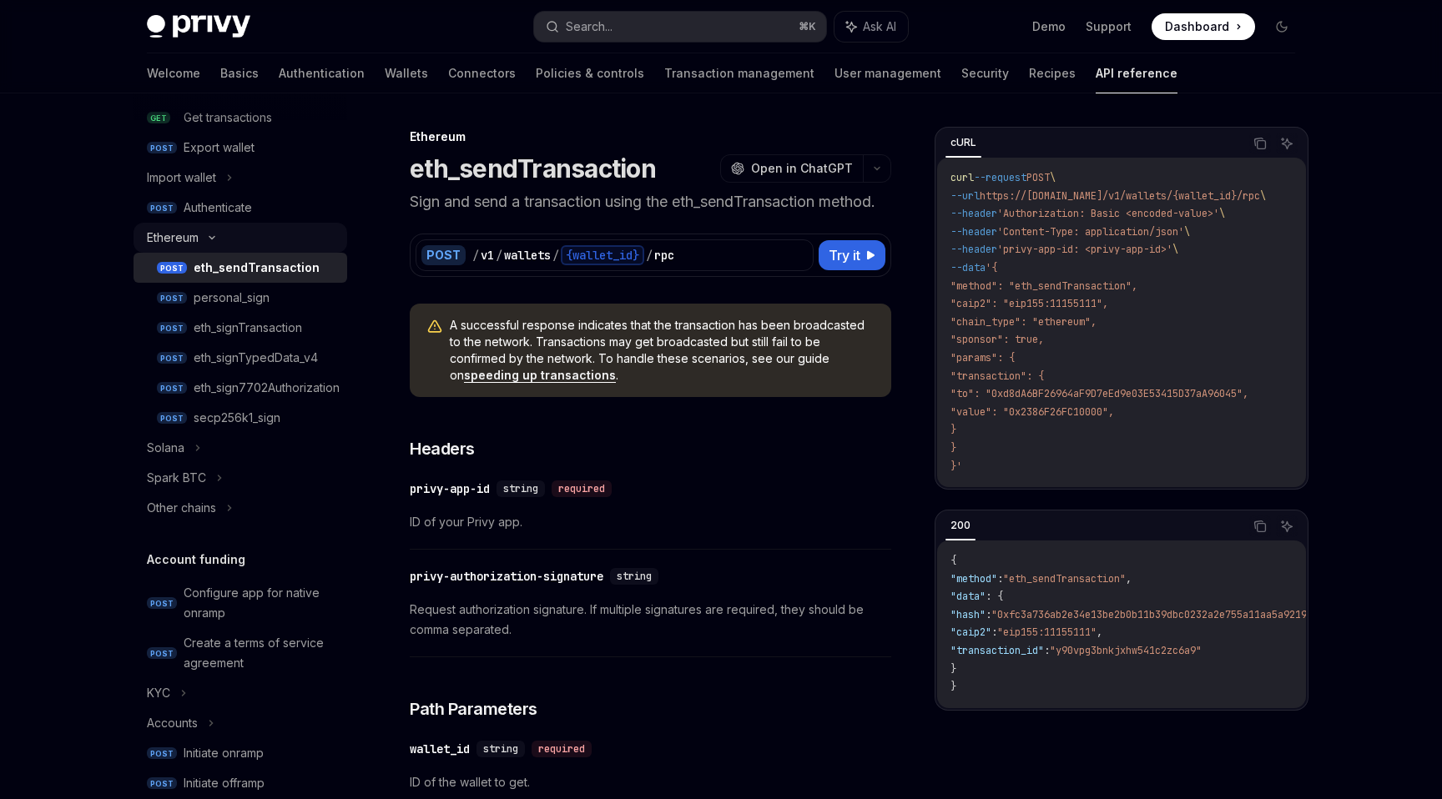
click at [204, 235] on icon at bounding box center [212, 237] width 20 height 7
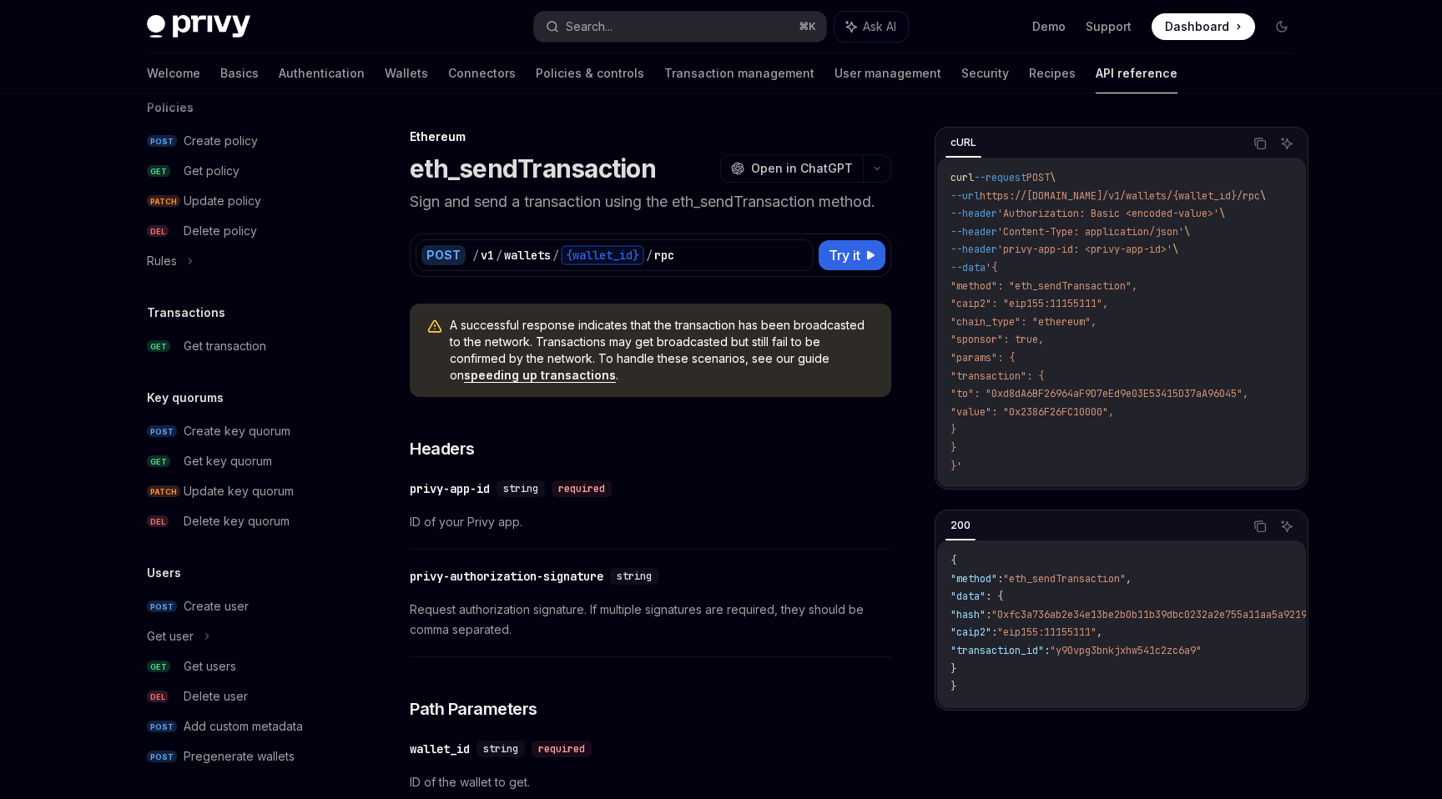
scroll to position [925, 0]
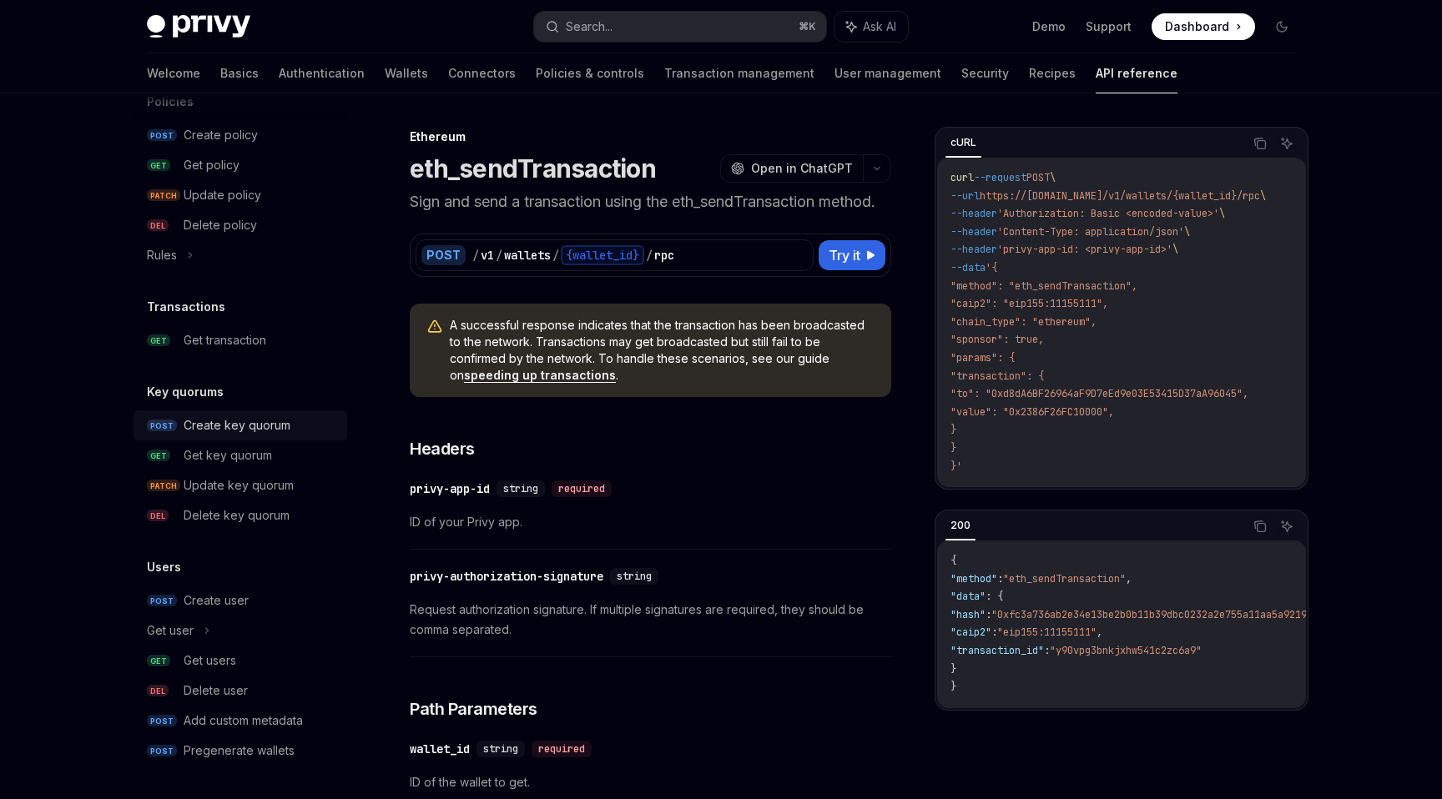
click at [229, 436] on link "POST Create key quorum" at bounding box center [241, 426] width 214 height 30
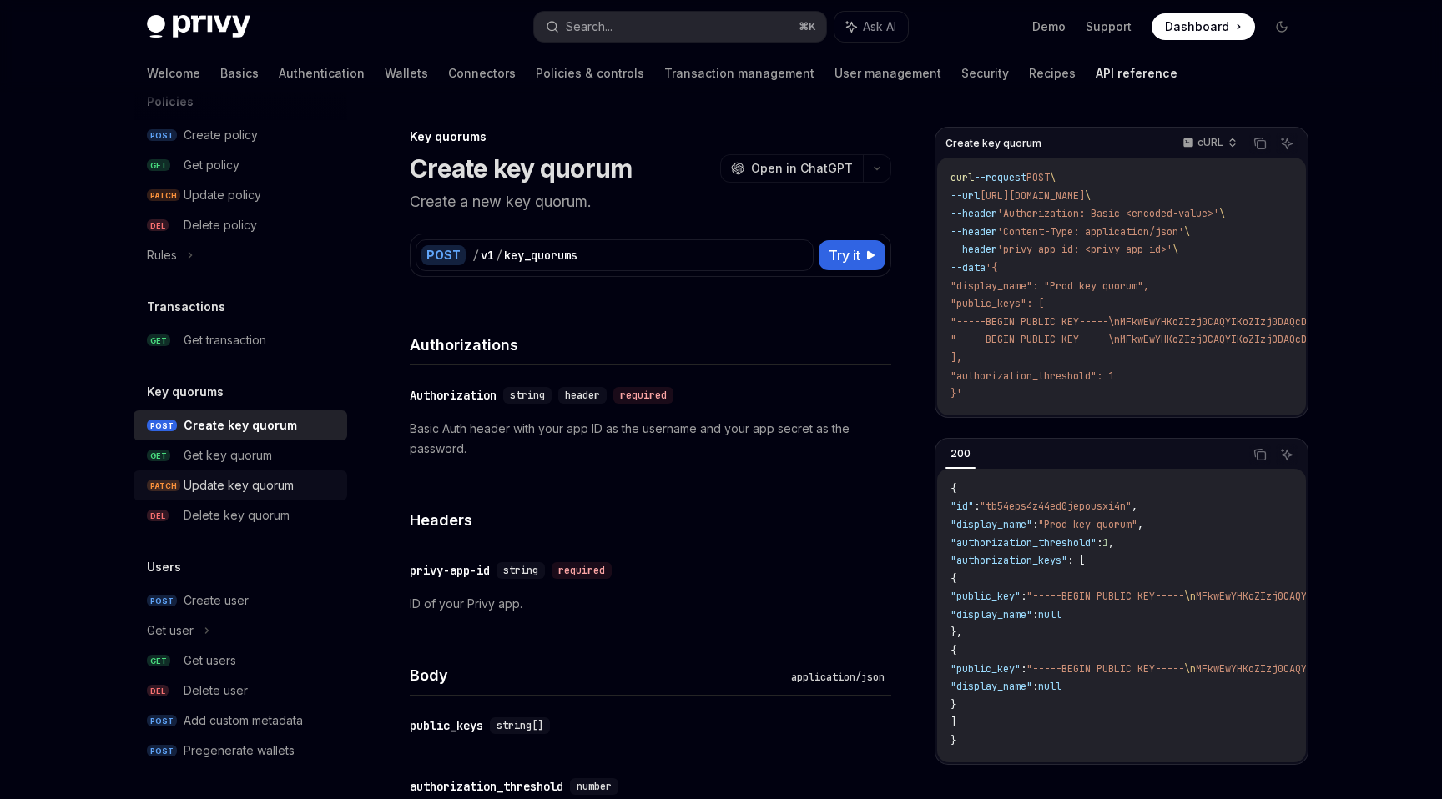
click at [245, 488] on div "Update key quorum" at bounding box center [239, 486] width 110 height 20
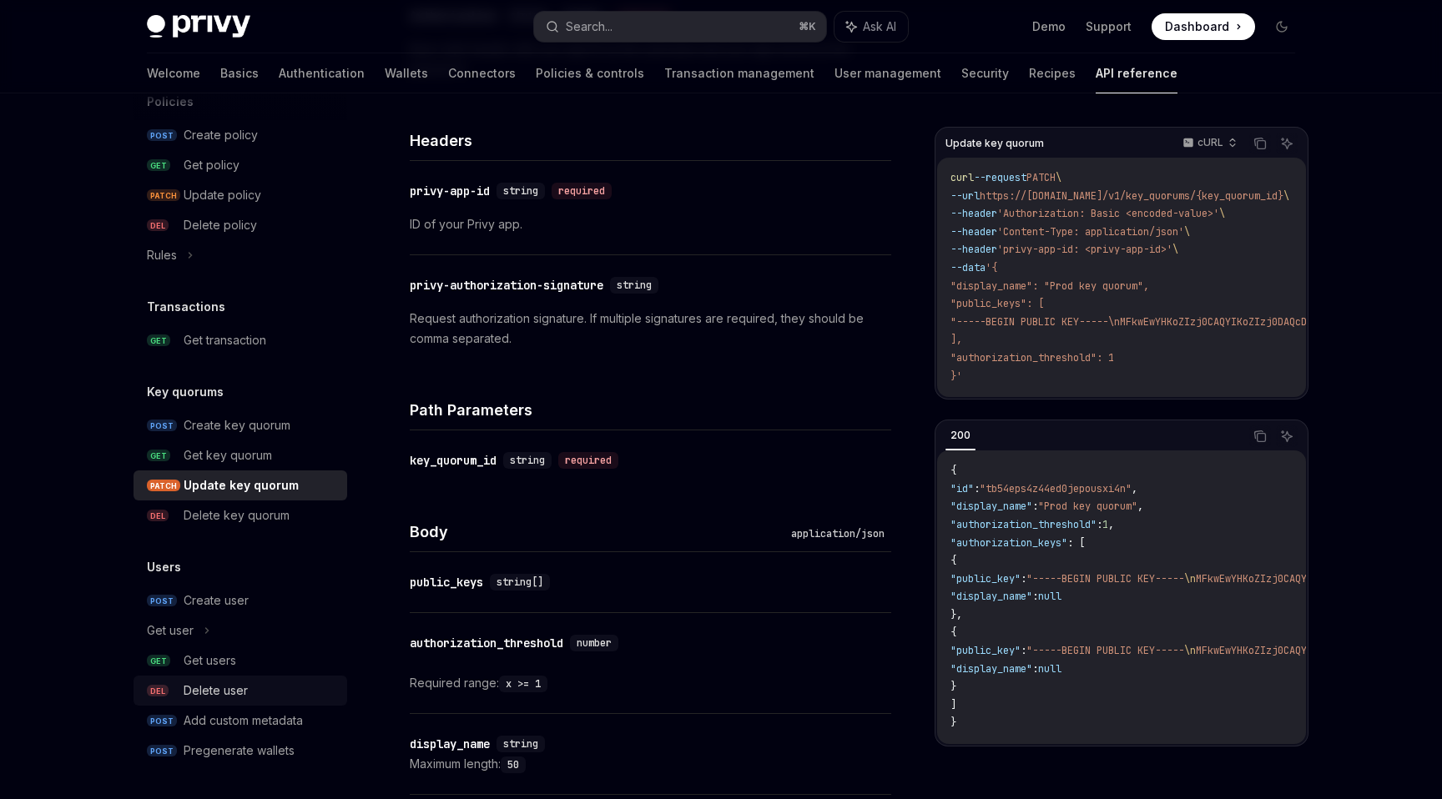
scroll to position [387, 0]
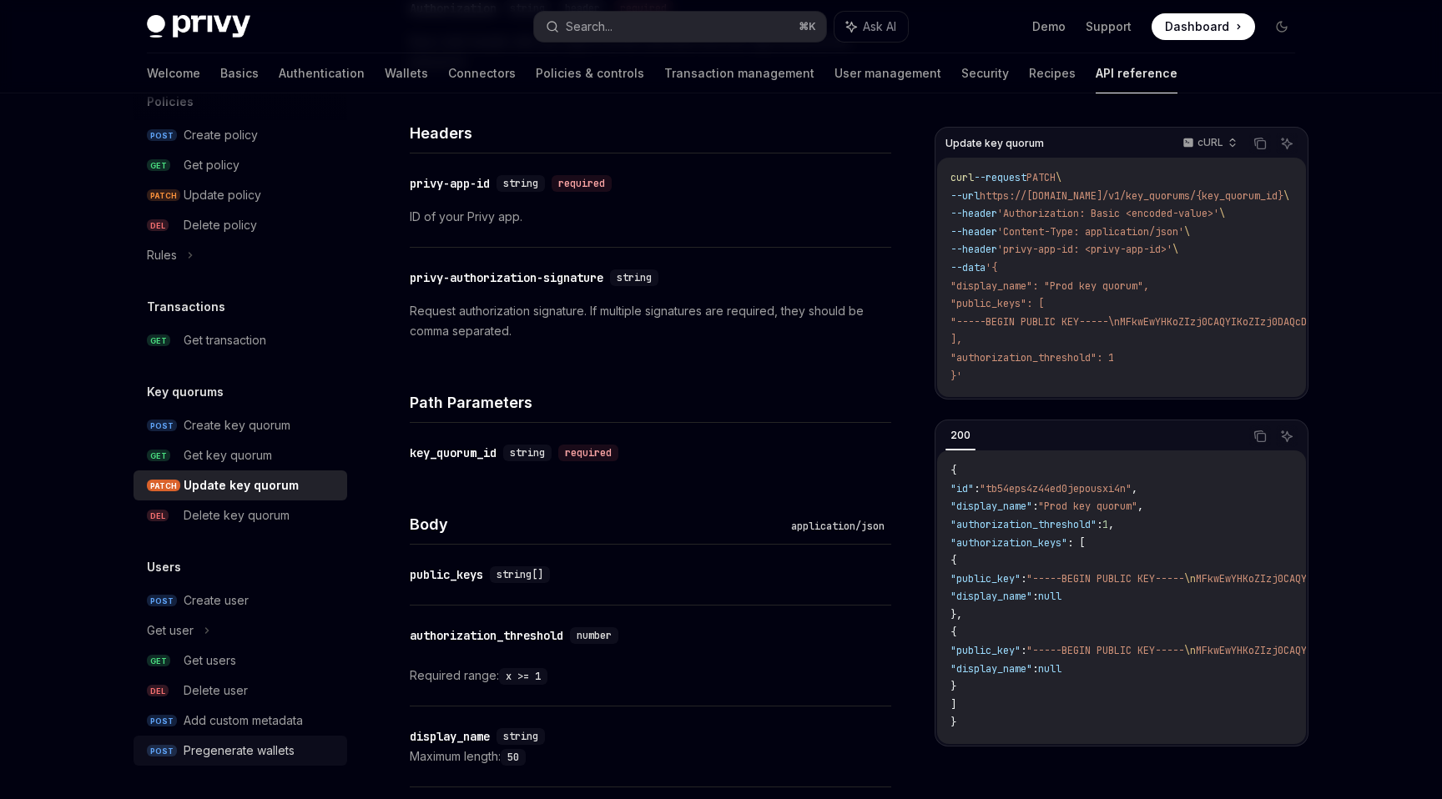
click at [257, 752] on div "Pregenerate wallets" at bounding box center [239, 751] width 111 height 20
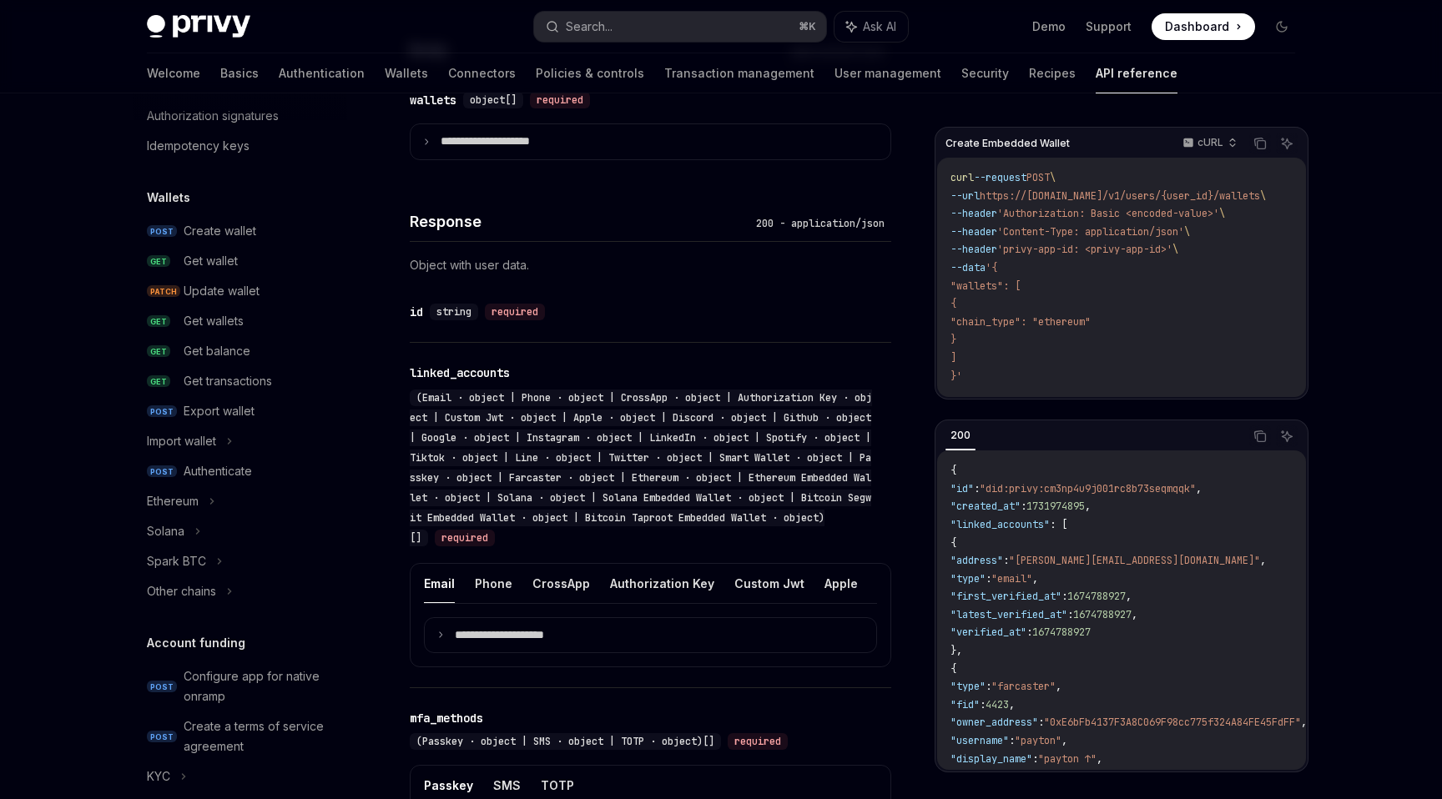
scroll to position [76, 0]
click at [217, 234] on div "Create wallet" at bounding box center [220, 233] width 73 height 20
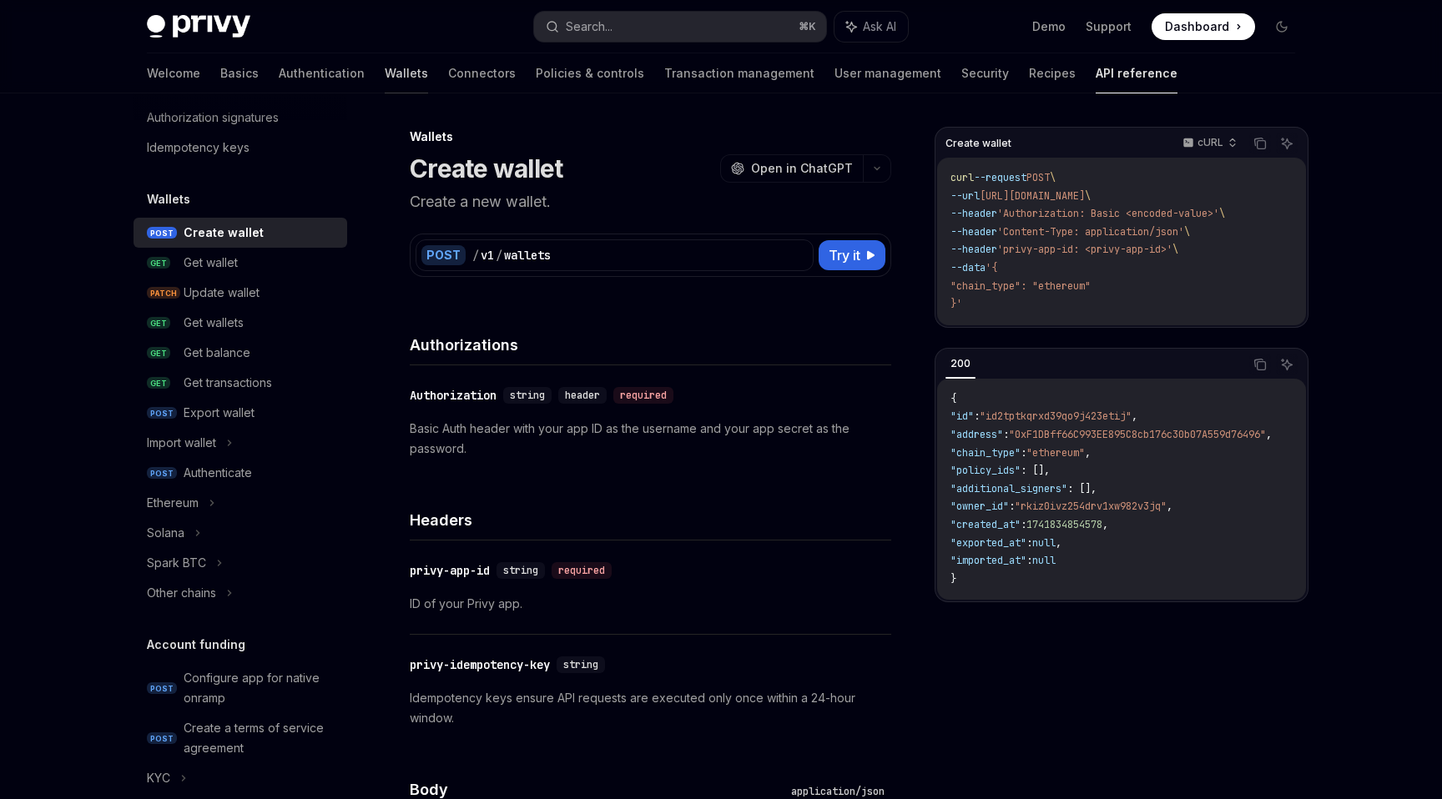
click at [385, 66] on link "Wallets" at bounding box center [406, 73] width 43 height 40
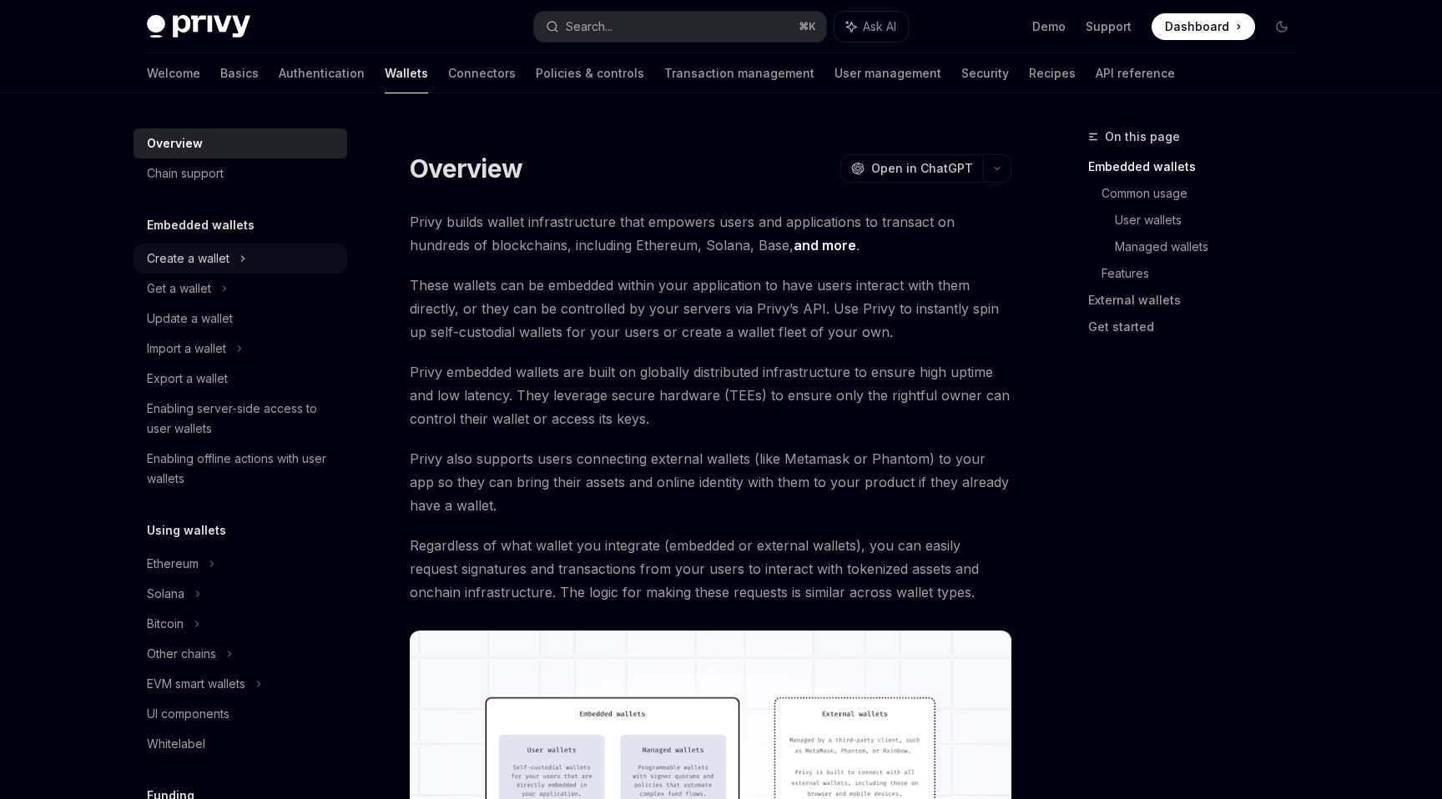
click at [194, 265] on div "Create a wallet" at bounding box center [188, 259] width 83 height 20
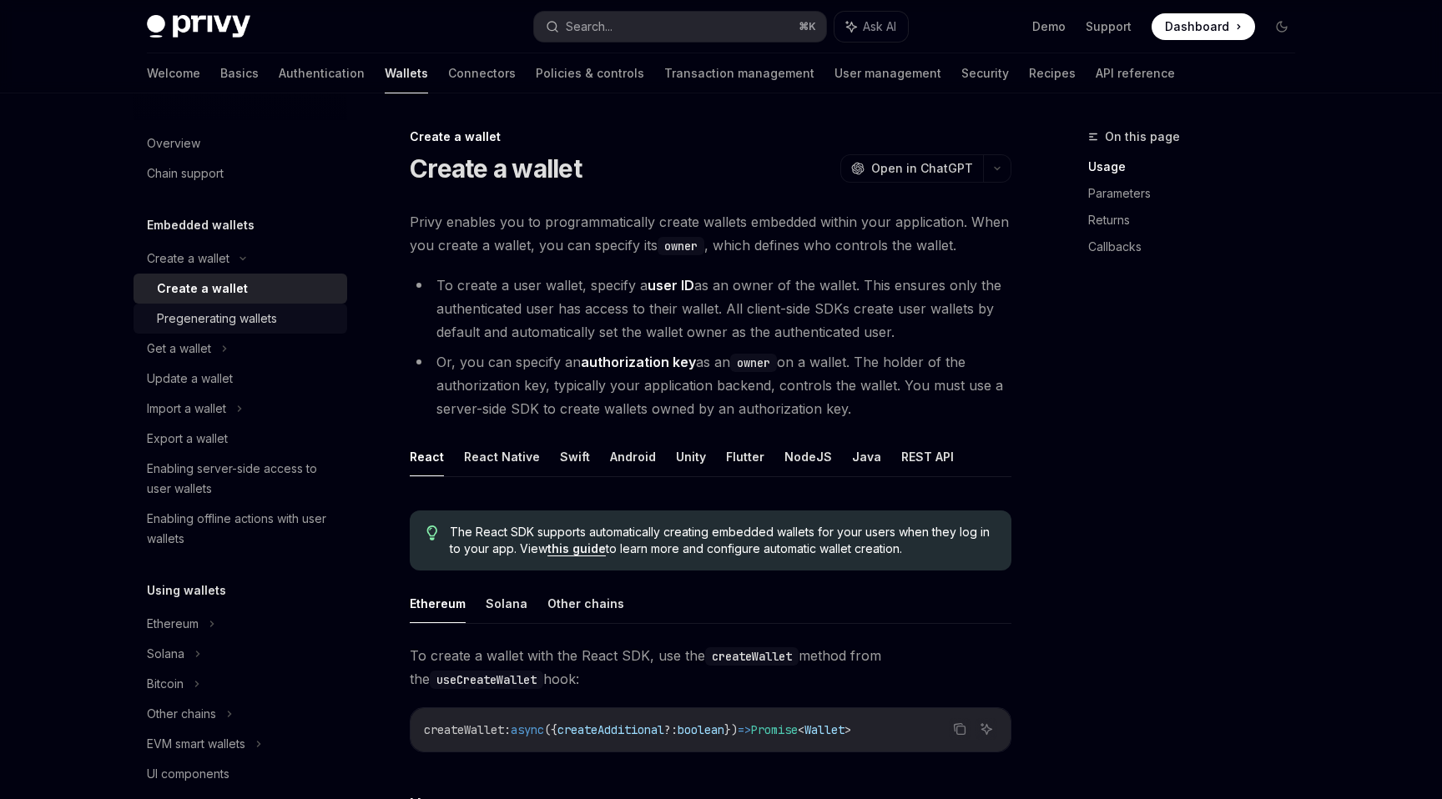
click at [245, 322] on div "Pregenerating wallets" at bounding box center [217, 319] width 120 height 20
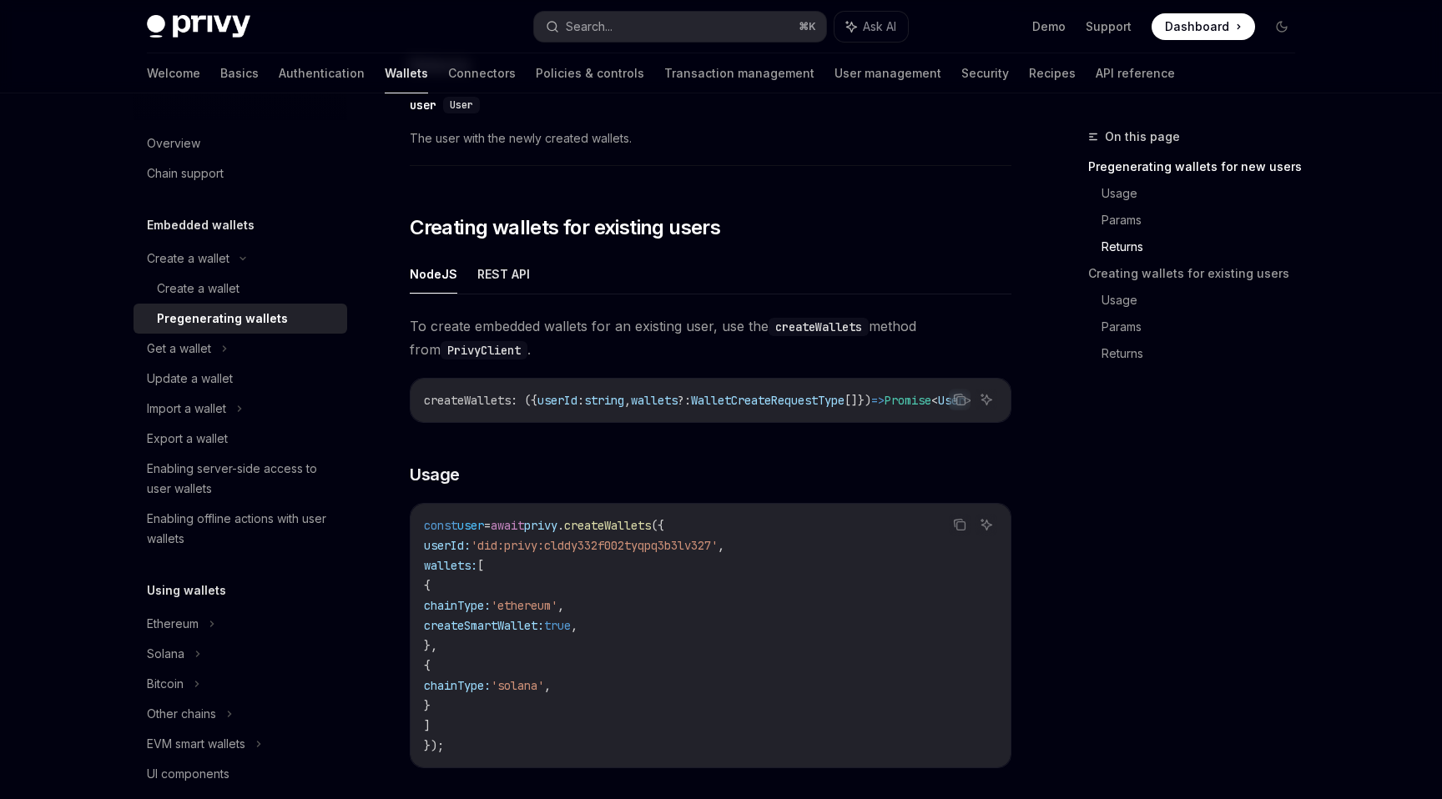
scroll to position [1820, 0]
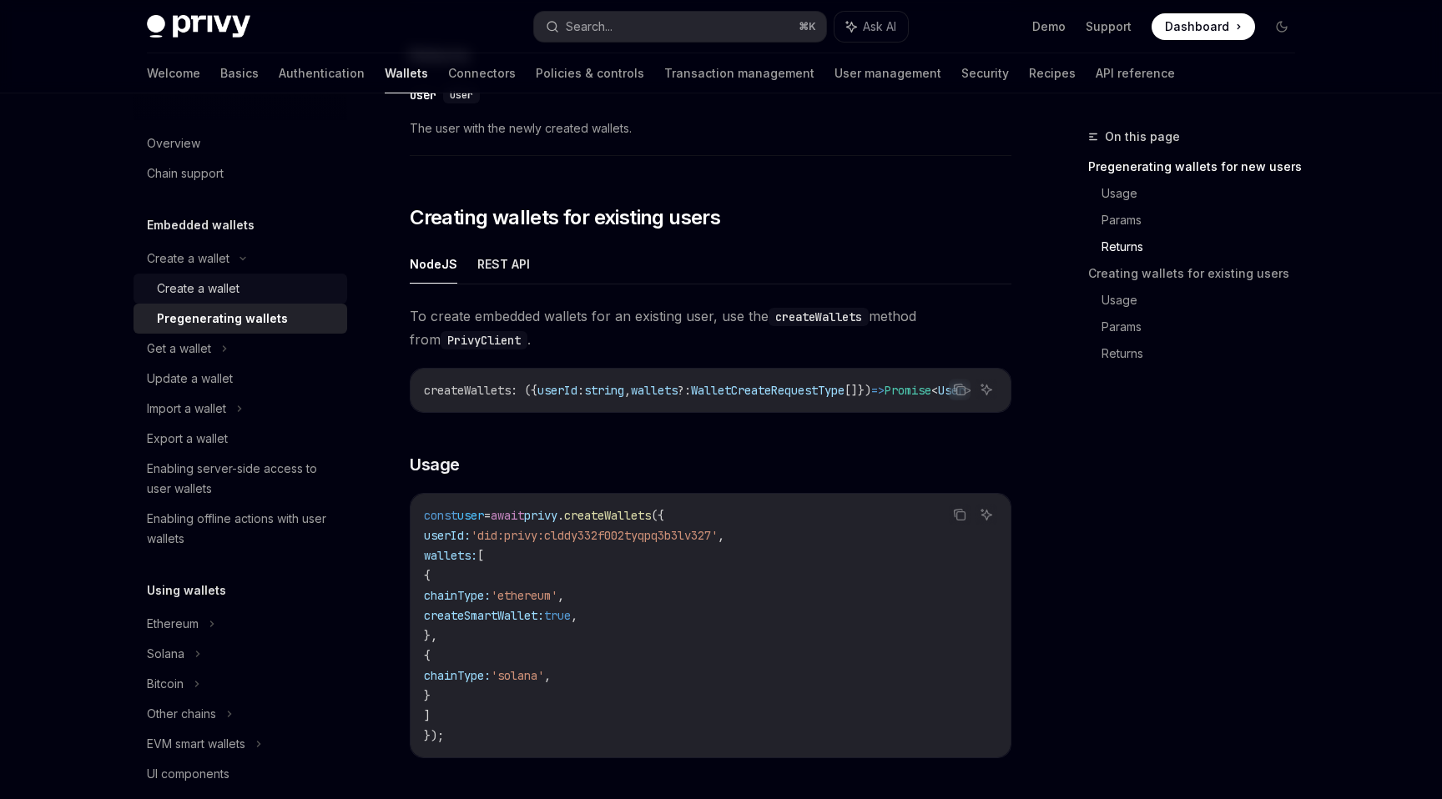
click at [226, 290] on div "Create a wallet" at bounding box center [198, 289] width 83 height 20
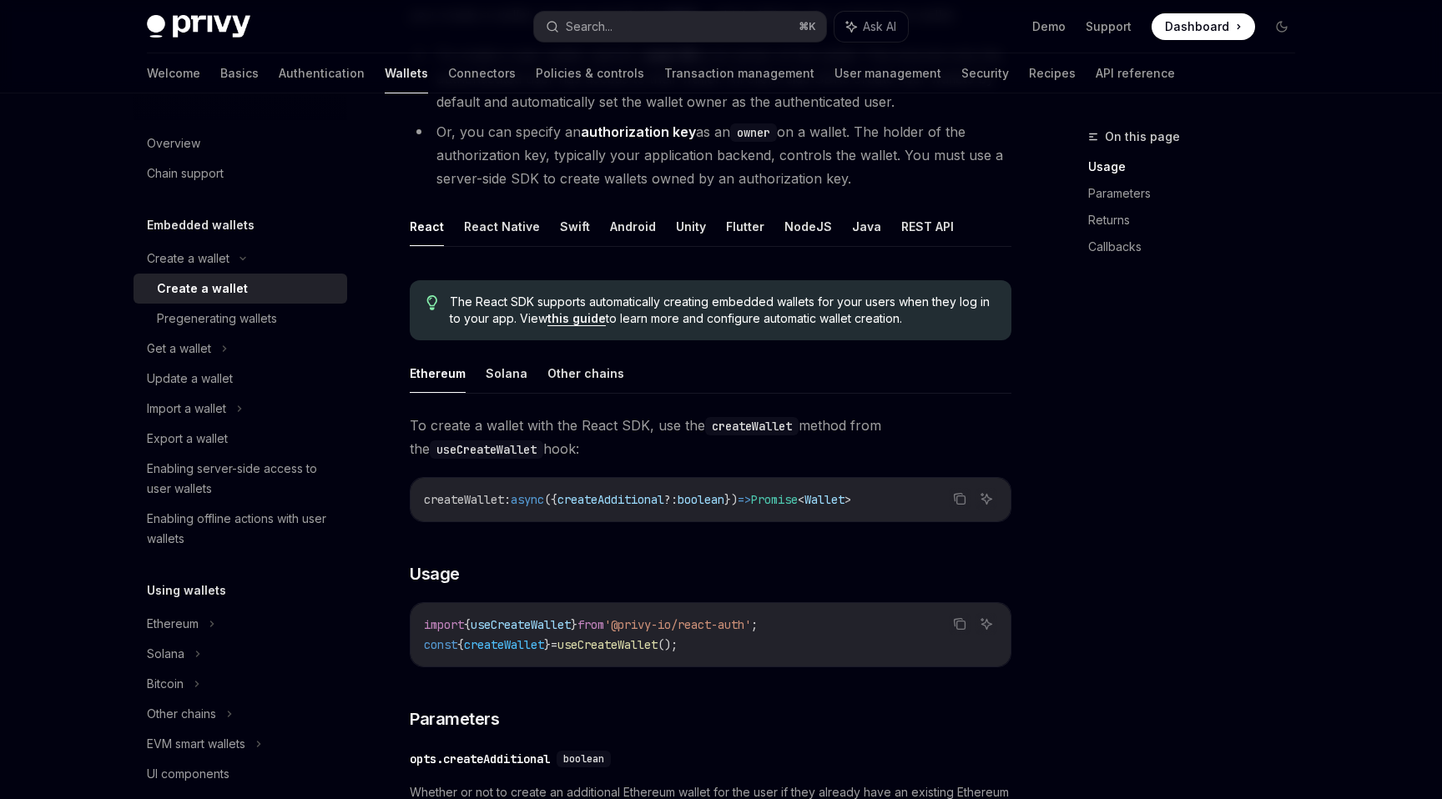
scroll to position [254, 0]
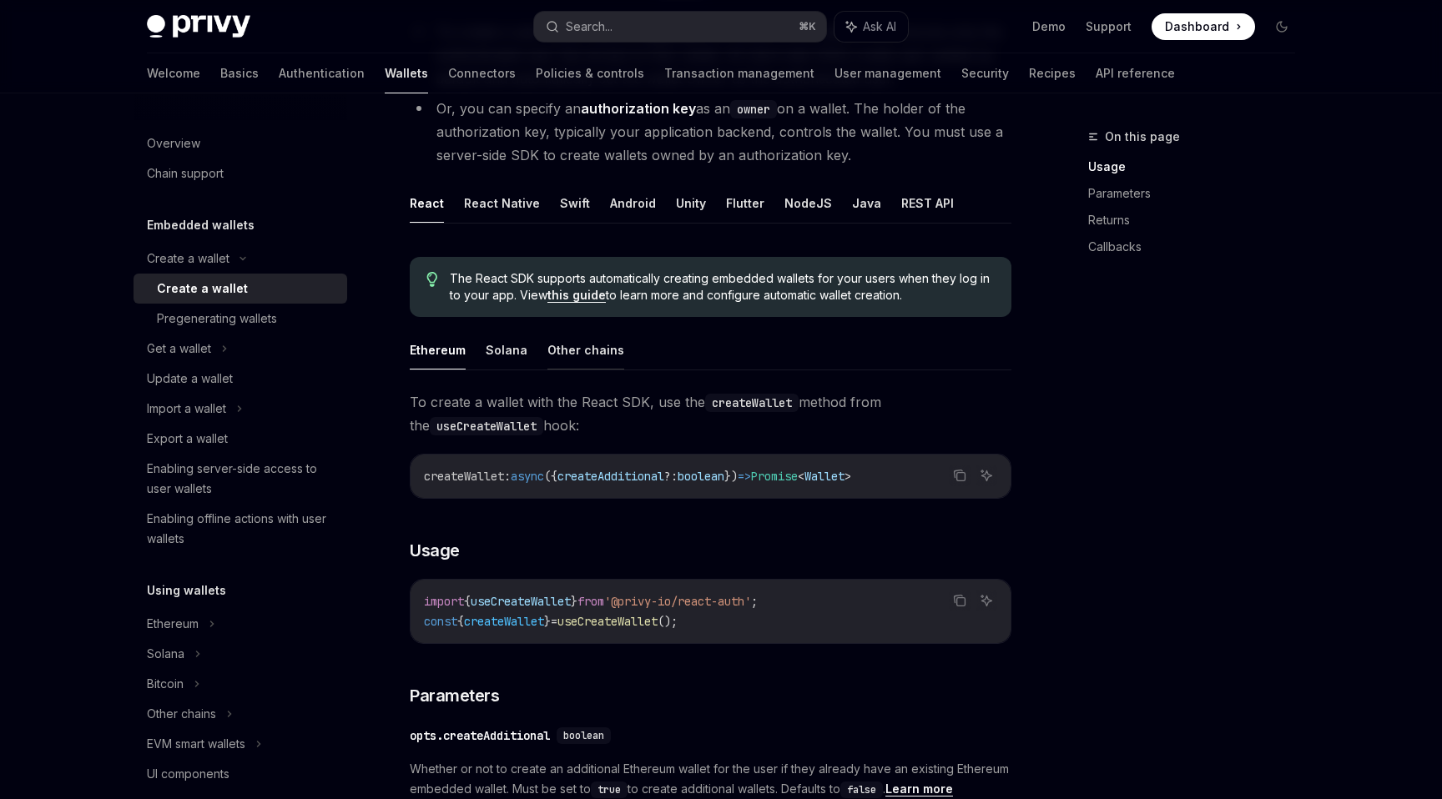
click at [572, 360] on button "Other chains" at bounding box center [585, 349] width 77 height 39
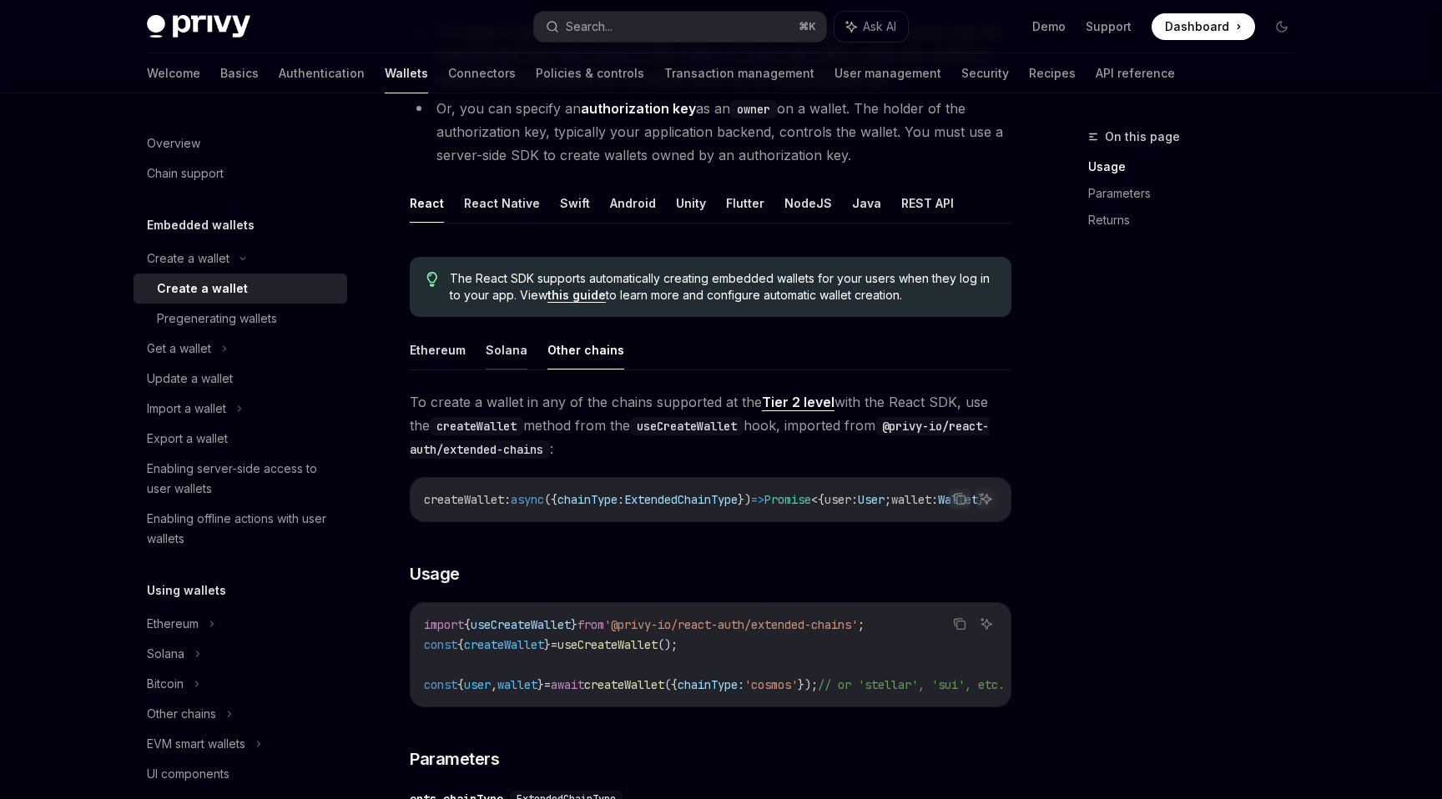
click at [502, 362] on button "Solana" at bounding box center [507, 349] width 42 height 39
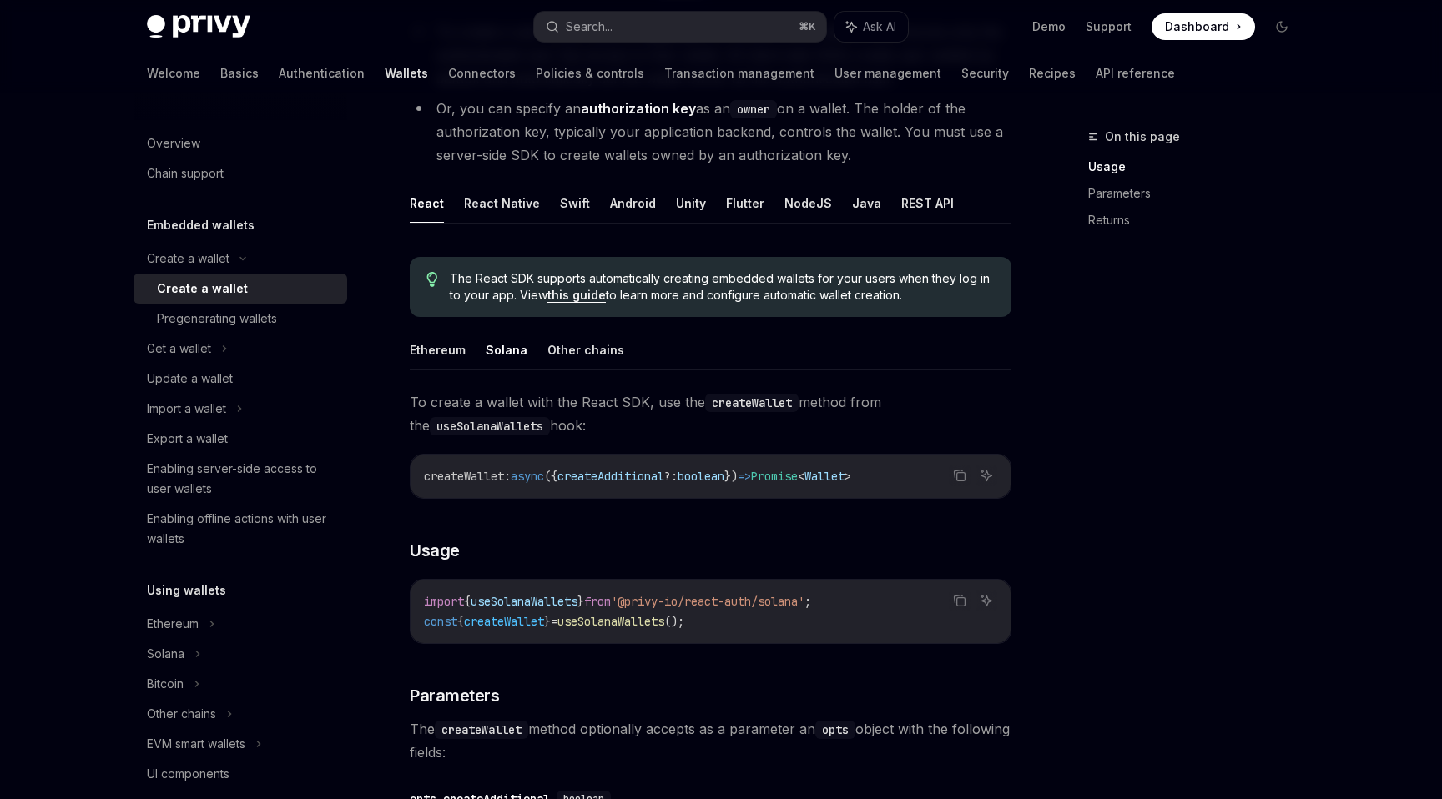
click at [564, 355] on button "Other chains" at bounding box center [585, 349] width 77 height 39
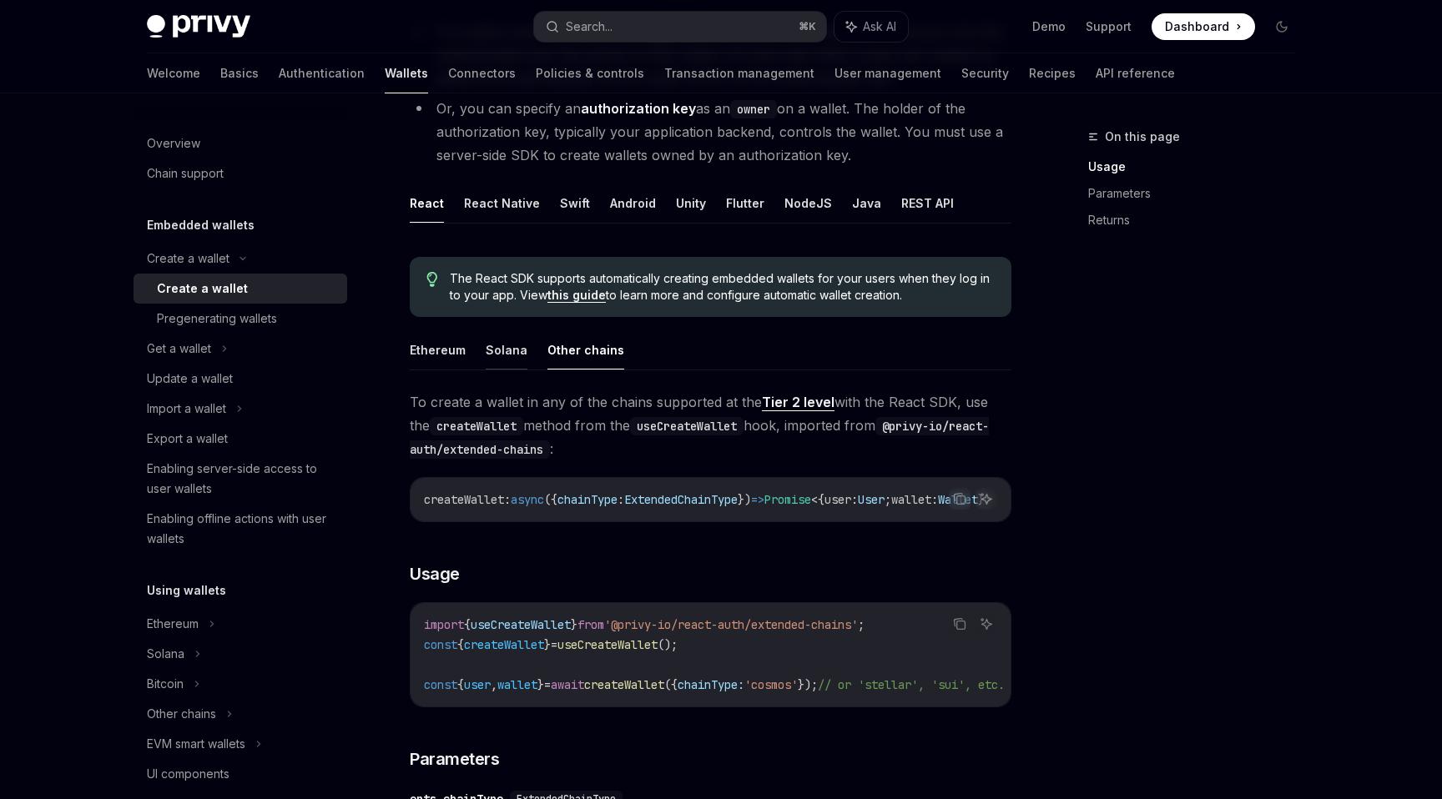
click at [506, 358] on button "Solana" at bounding box center [507, 349] width 42 height 39
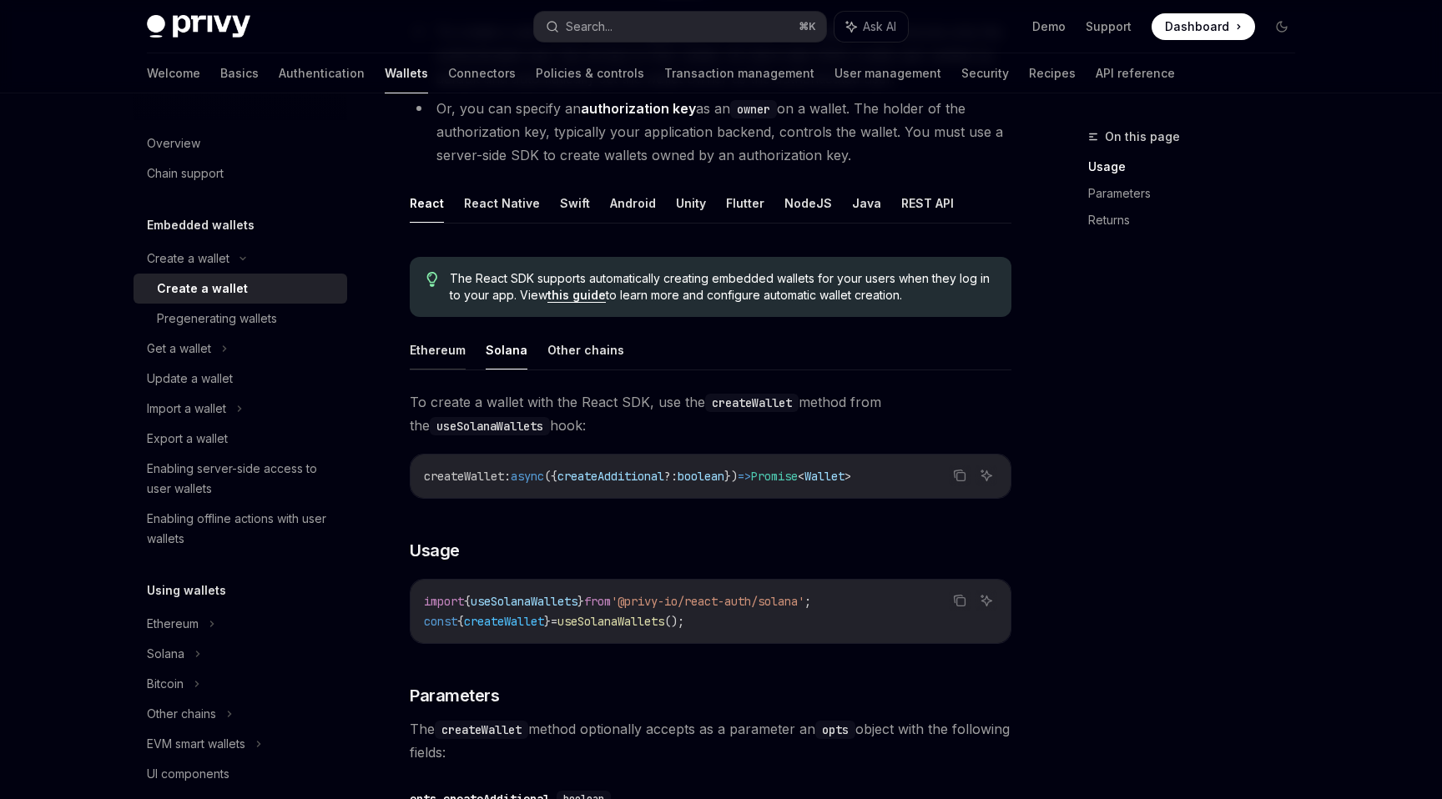
click at [444, 351] on button "Ethereum" at bounding box center [438, 349] width 56 height 39
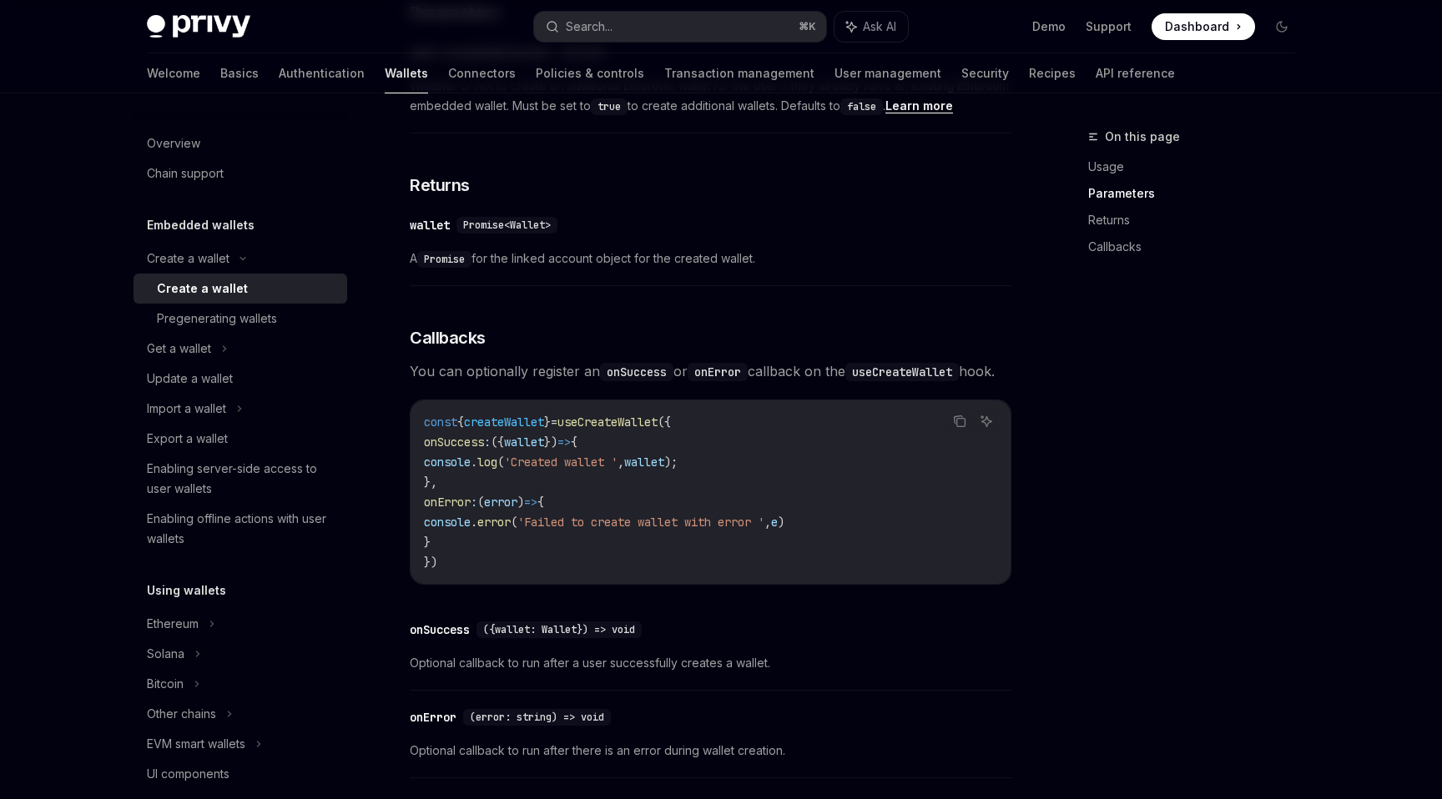
scroll to position [1196, 0]
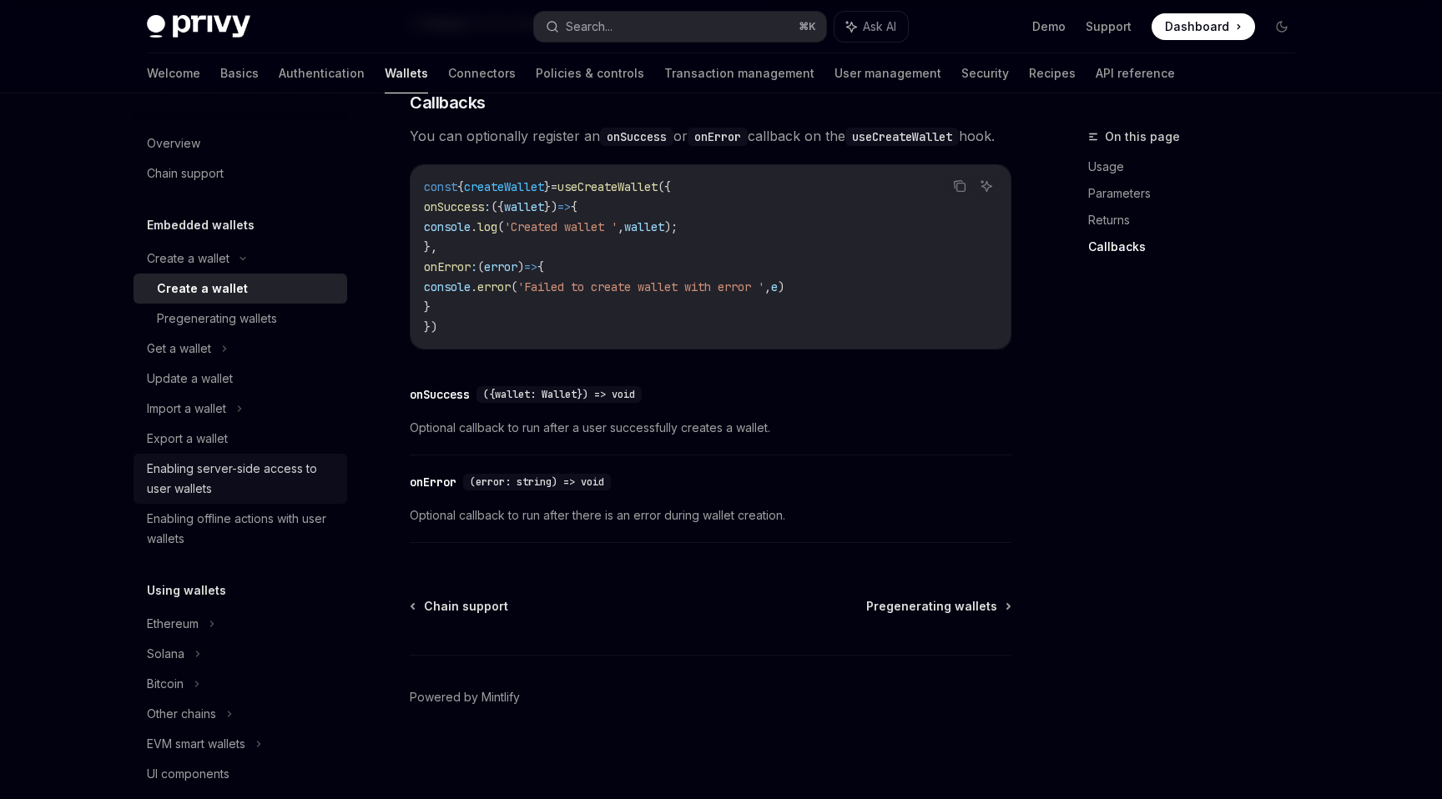
click at [242, 488] on div "Enabling server-side access to user wallets" at bounding box center [242, 479] width 190 height 40
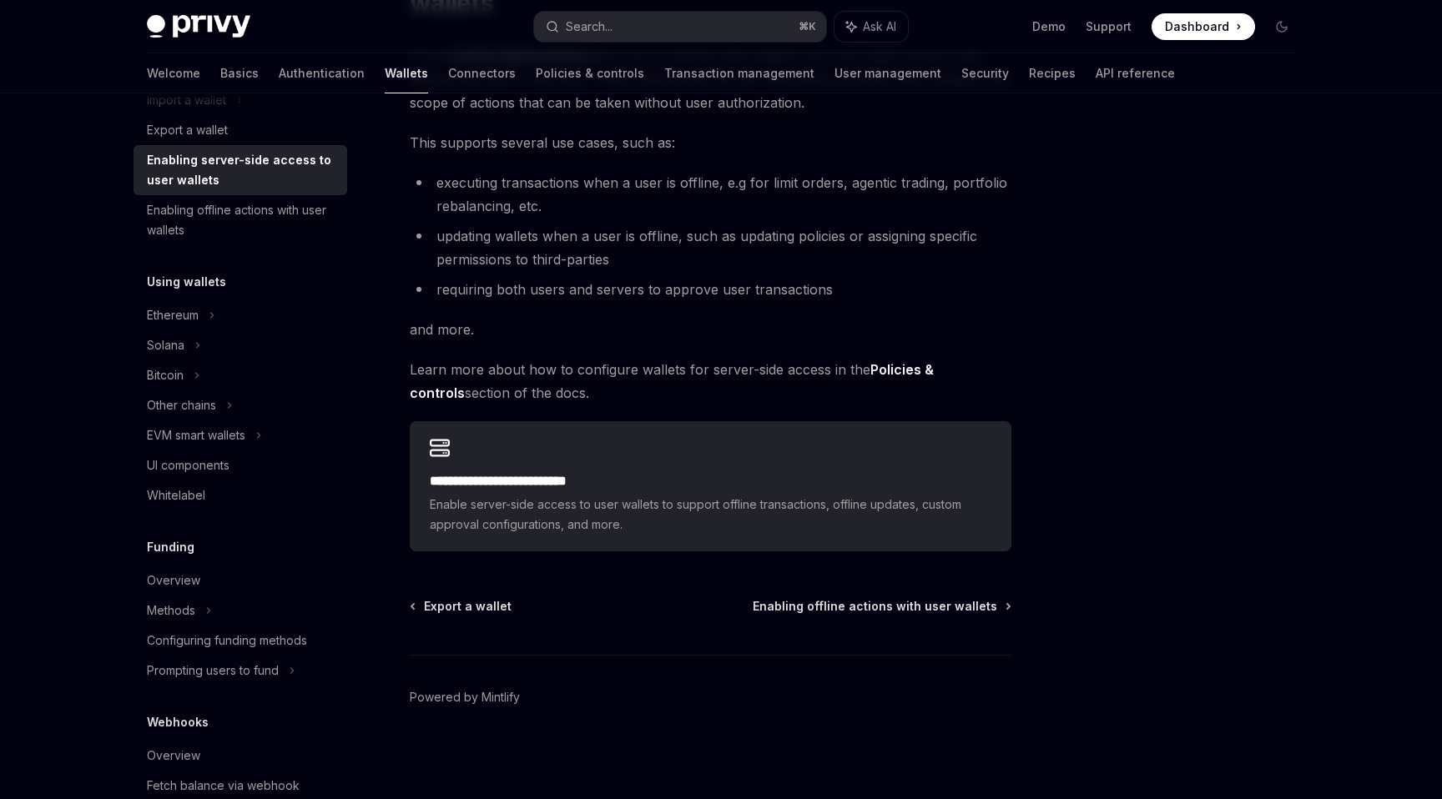
scroll to position [307, 0]
click at [234, 500] on div "Whitelabel" at bounding box center [242, 497] width 190 height 20
type textarea "*"
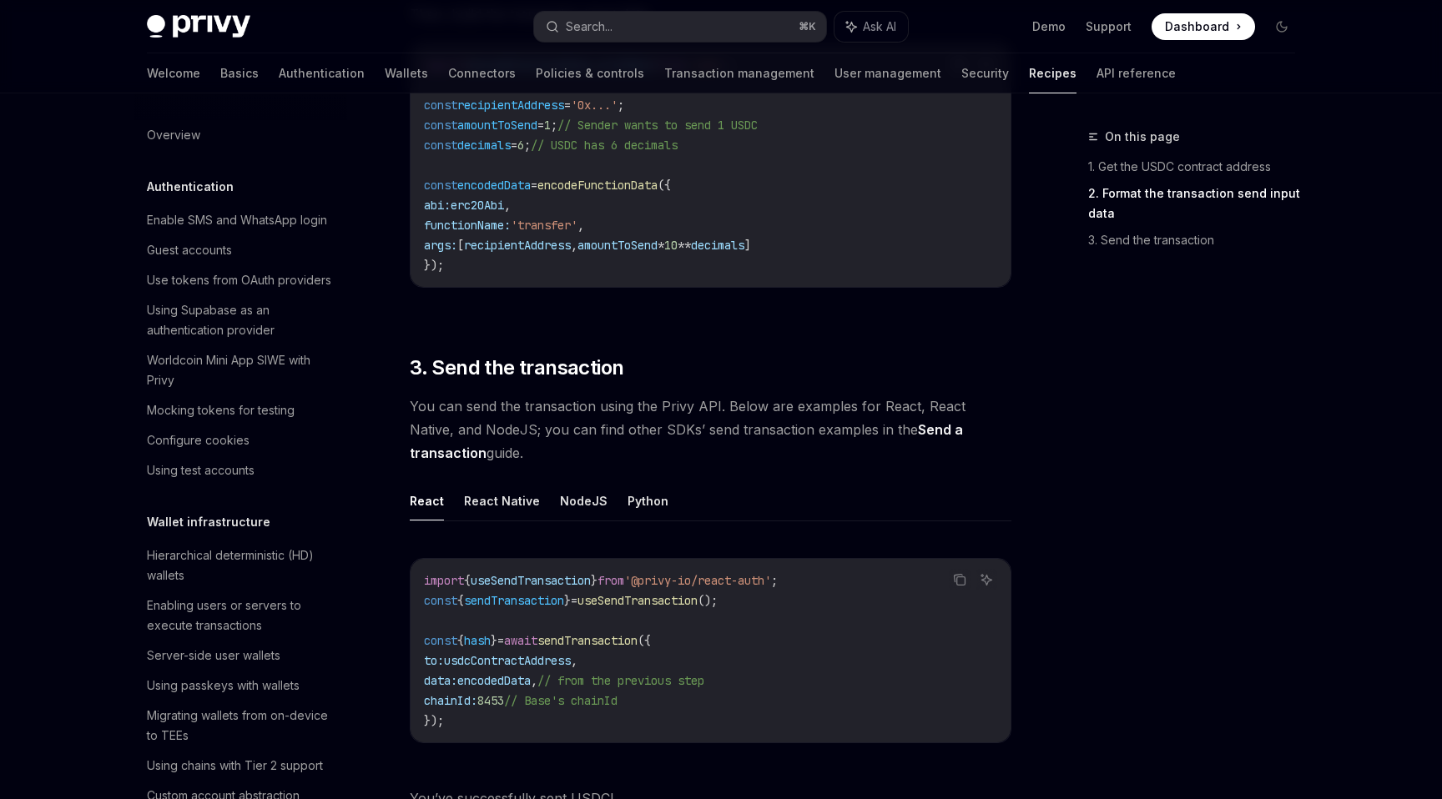
scroll to position [1187, 0]
